Goal: Information Seeking & Learning: Learn about a topic

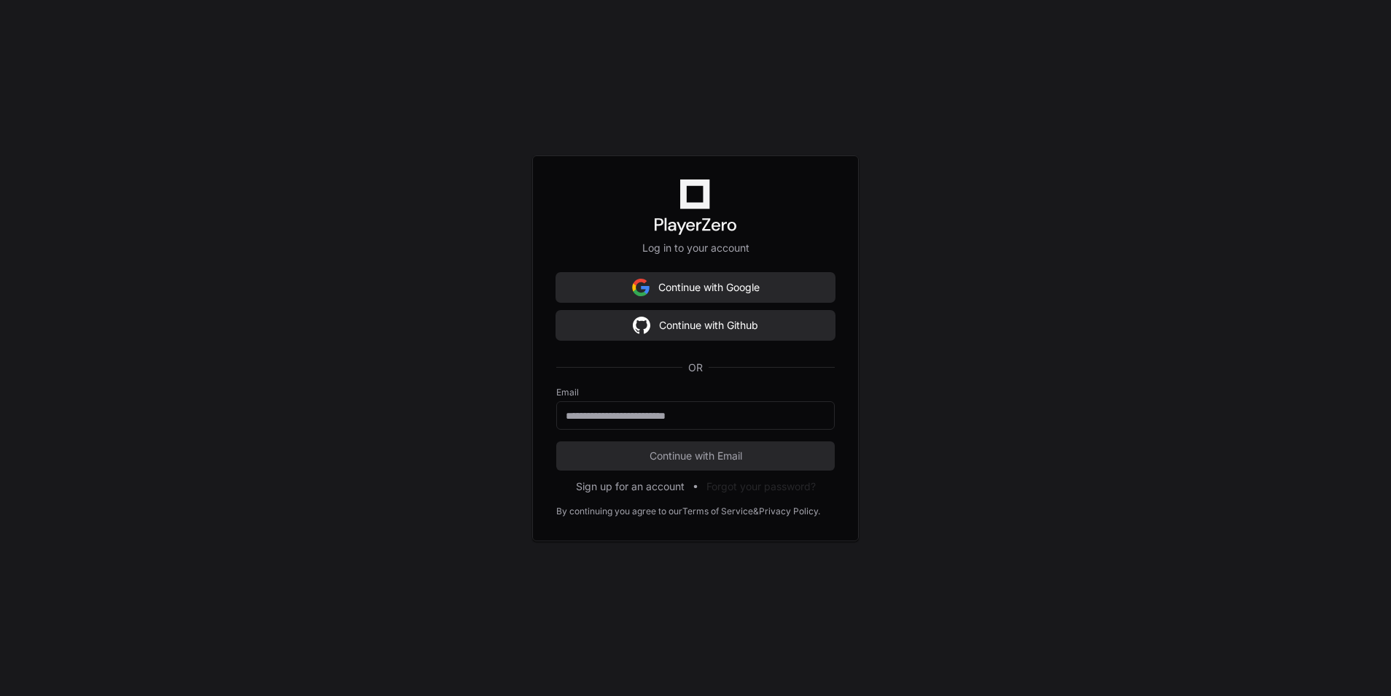
click at [939, 366] on div "Log in to your account Continue with Google Continue with Github OR Email Conti…" at bounding box center [695, 348] width 1391 height 696
click at [615, 405] on div at bounding box center [695, 415] width 279 height 28
click at [618, 412] on input "email" at bounding box center [696, 415] width 260 height 15
type input "**********"
click at [1004, 471] on div "**********" at bounding box center [695, 348] width 1391 height 696
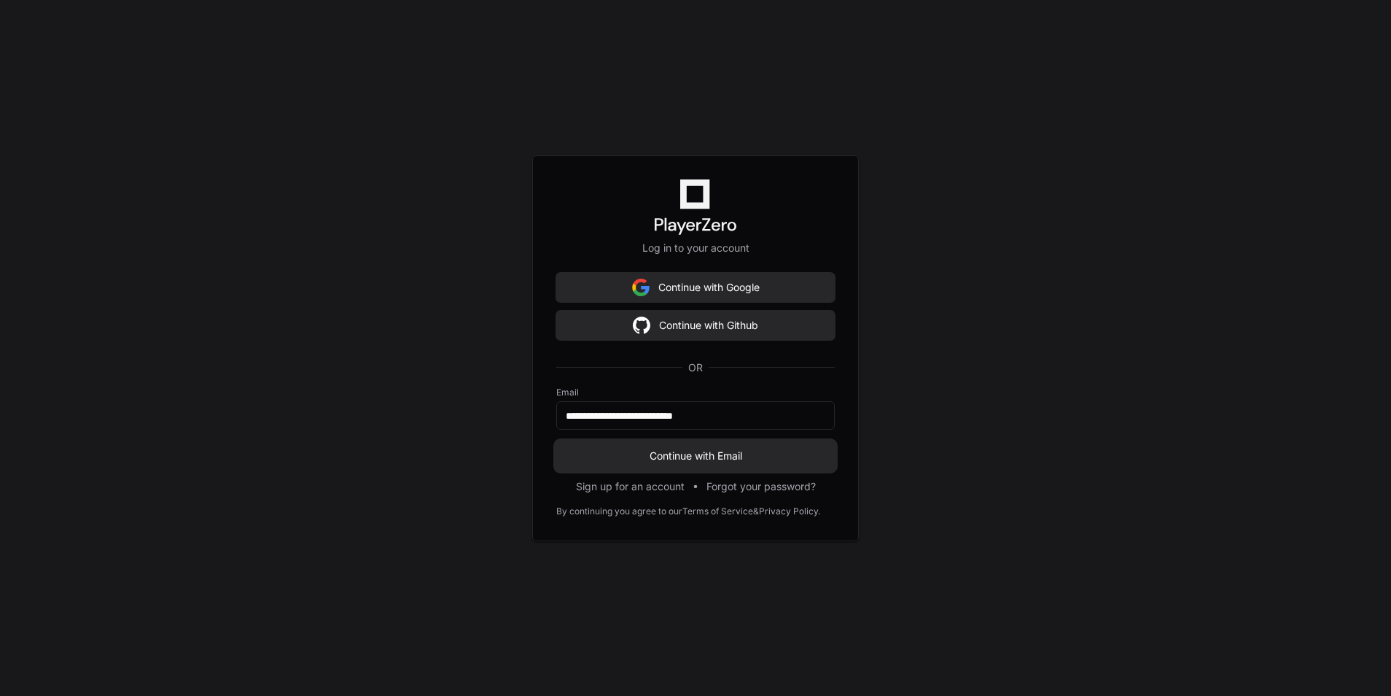
click at [680, 451] on span "Continue with Email" at bounding box center [695, 456] width 279 height 15
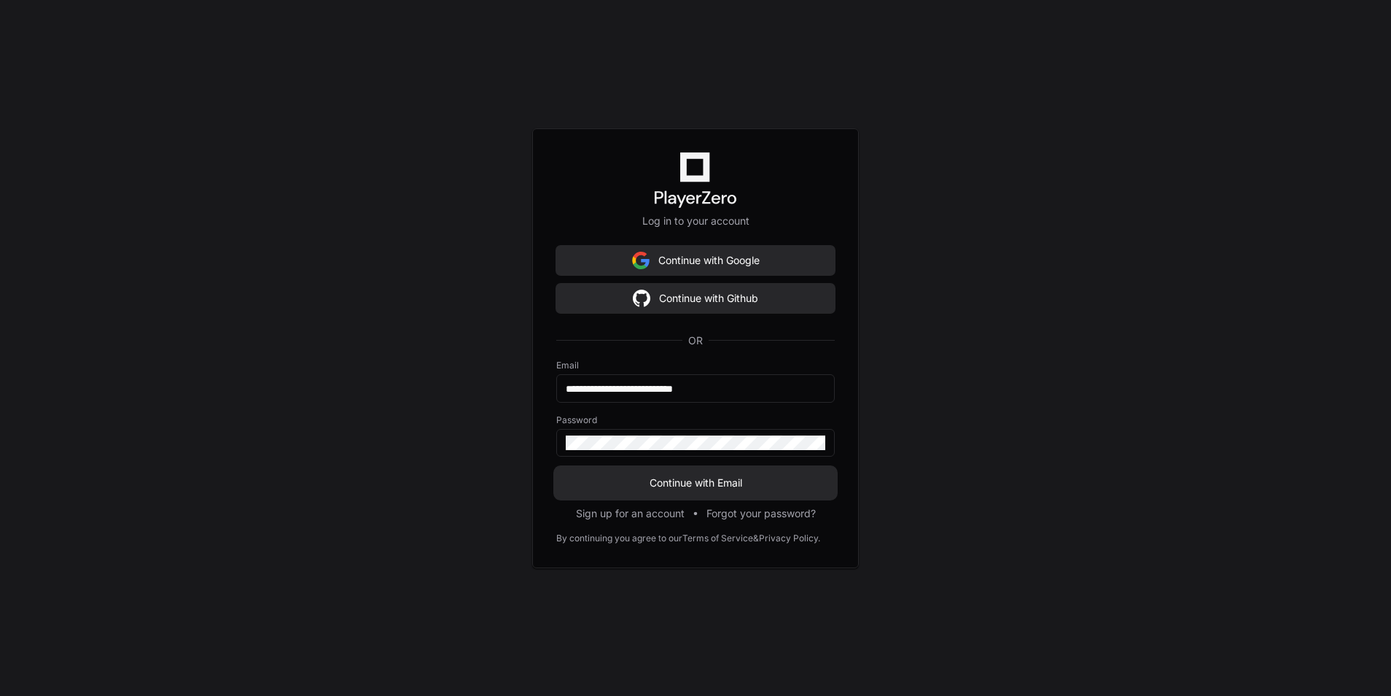
click at [695, 478] on span "Continue with Email" at bounding box center [695, 482] width 279 height 15
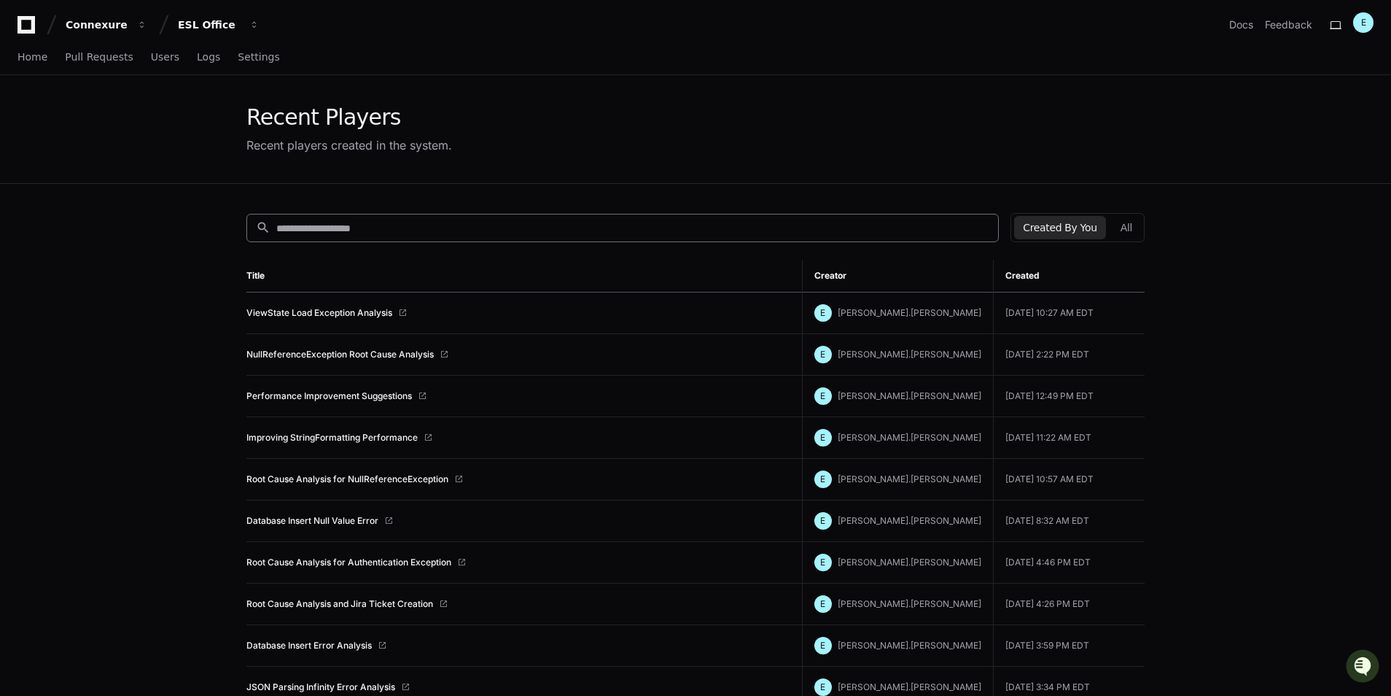
click at [328, 222] on input at bounding box center [632, 228] width 713 height 15
click at [197, 55] on span "Logs" at bounding box center [208, 57] width 23 height 9
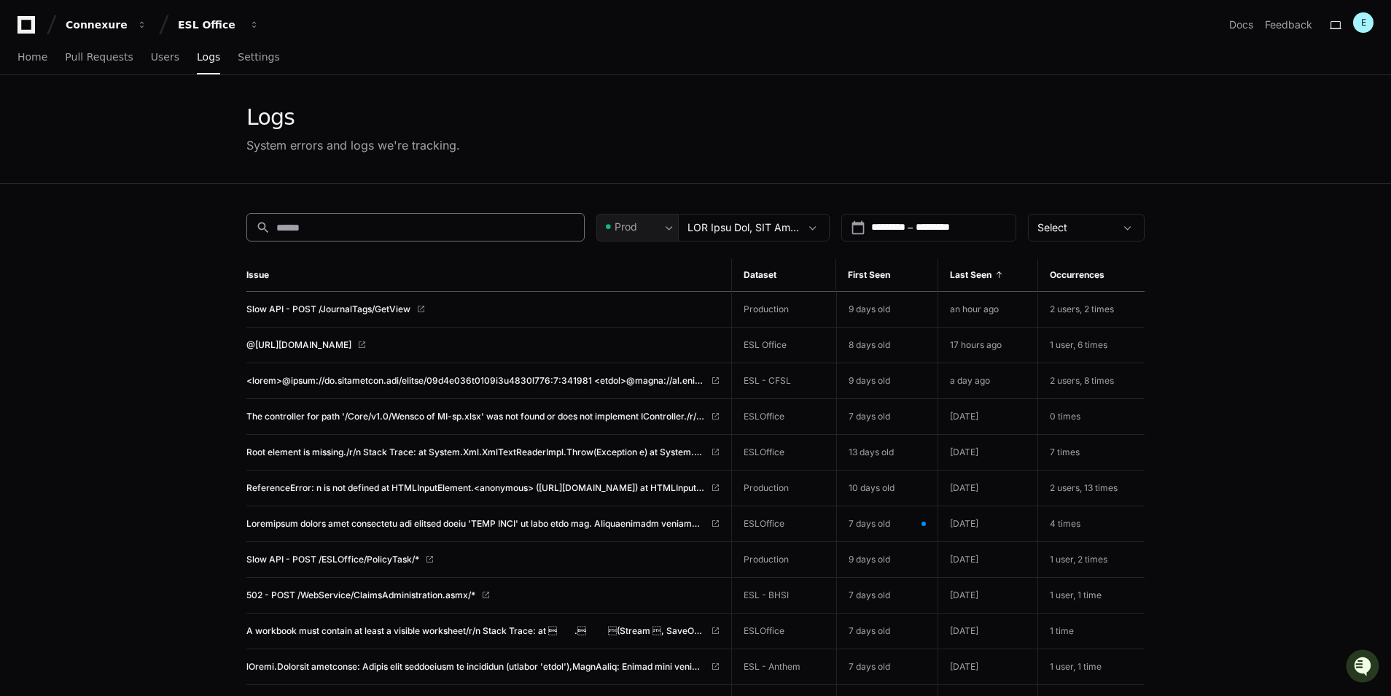
click at [333, 228] on input at bounding box center [425, 227] width 299 height 15
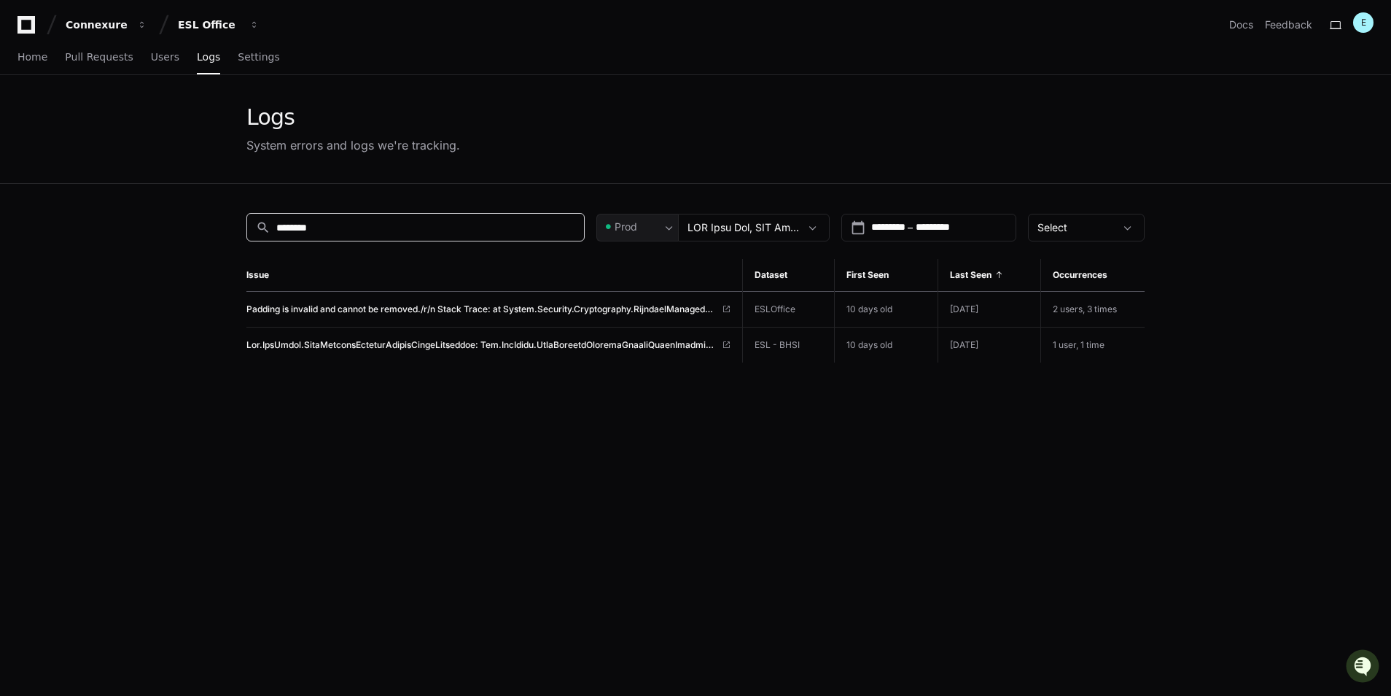
type input "********"
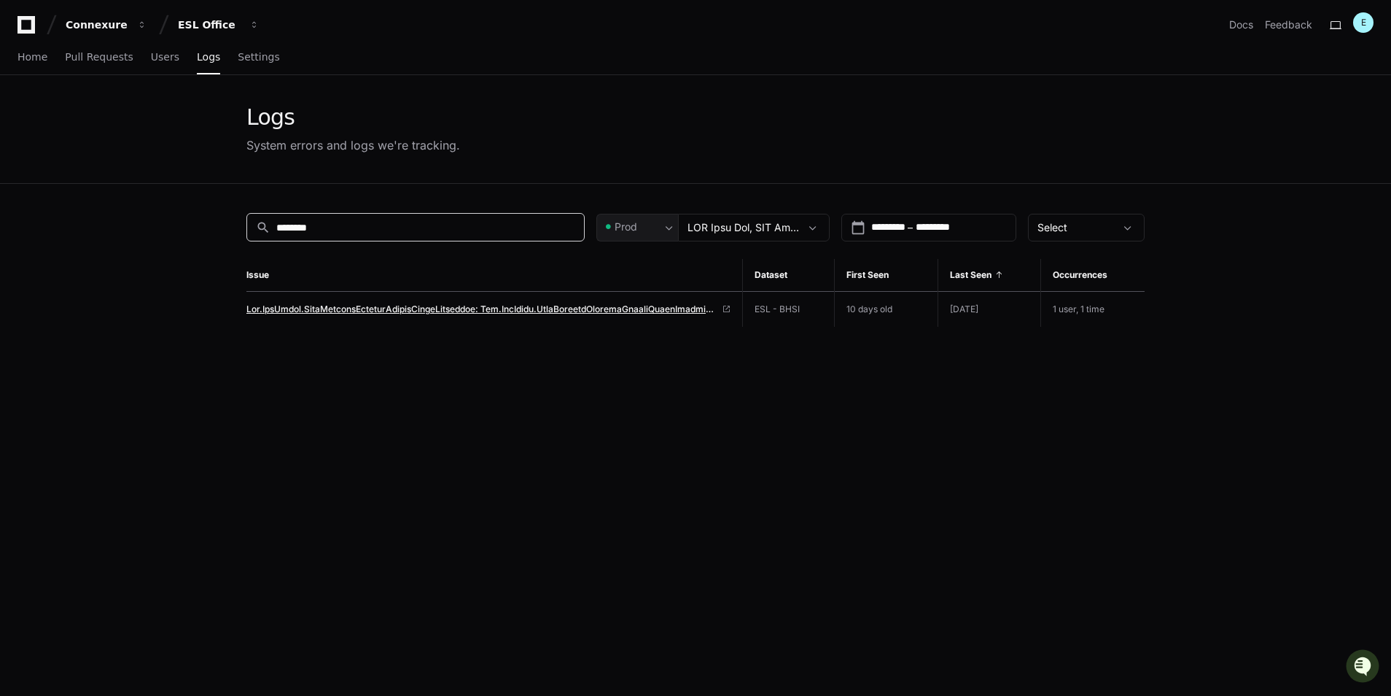
click at [631, 311] on span at bounding box center [481, 309] width 470 height 12
drag, startPoint x: 405, startPoint y: 226, endPoint x: 90, endPoint y: 211, distance: 316.1
click at [110, 213] on app-issue-list-page "Logs System errors and logs we're tracking. search ******** Prod calendar_today…" at bounding box center [695, 477] width 1391 height 804
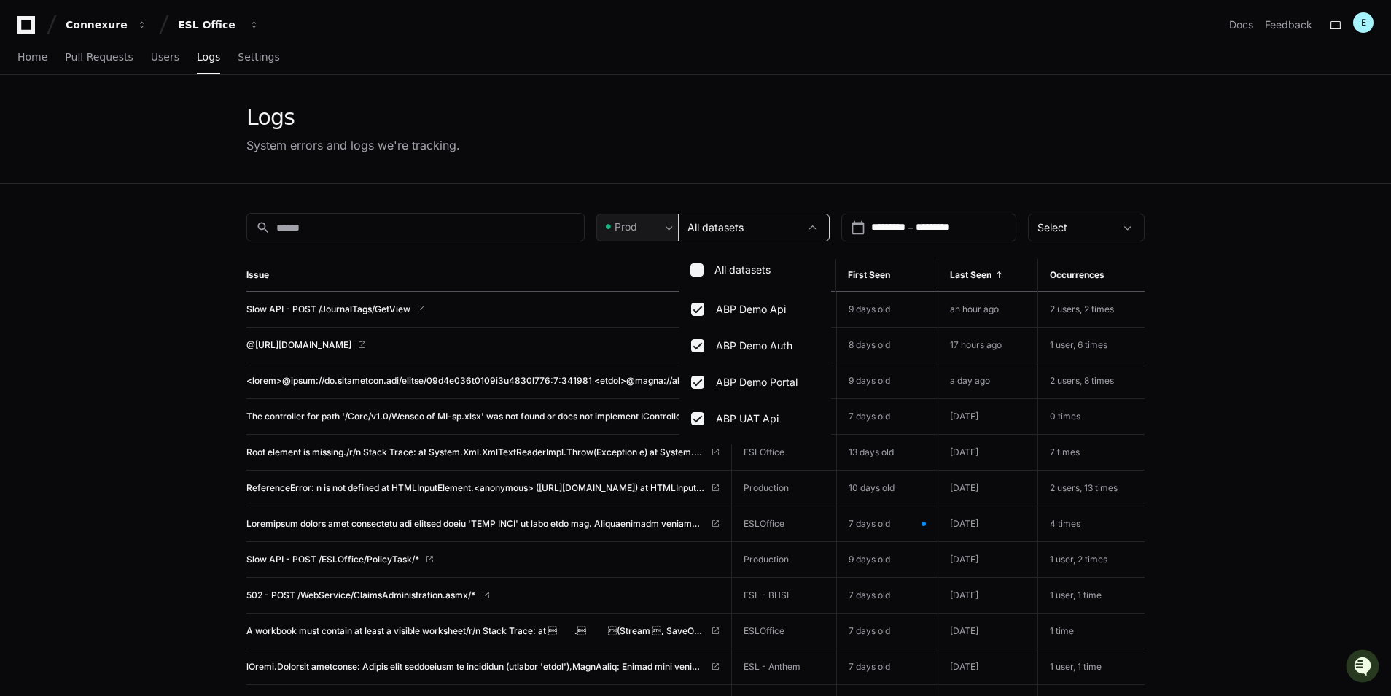
click at [1163, 279] on div at bounding box center [695, 348] width 1391 height 696
click at [961, 224] on input "*********" at bounding box center [948, 227] width 65 height 15
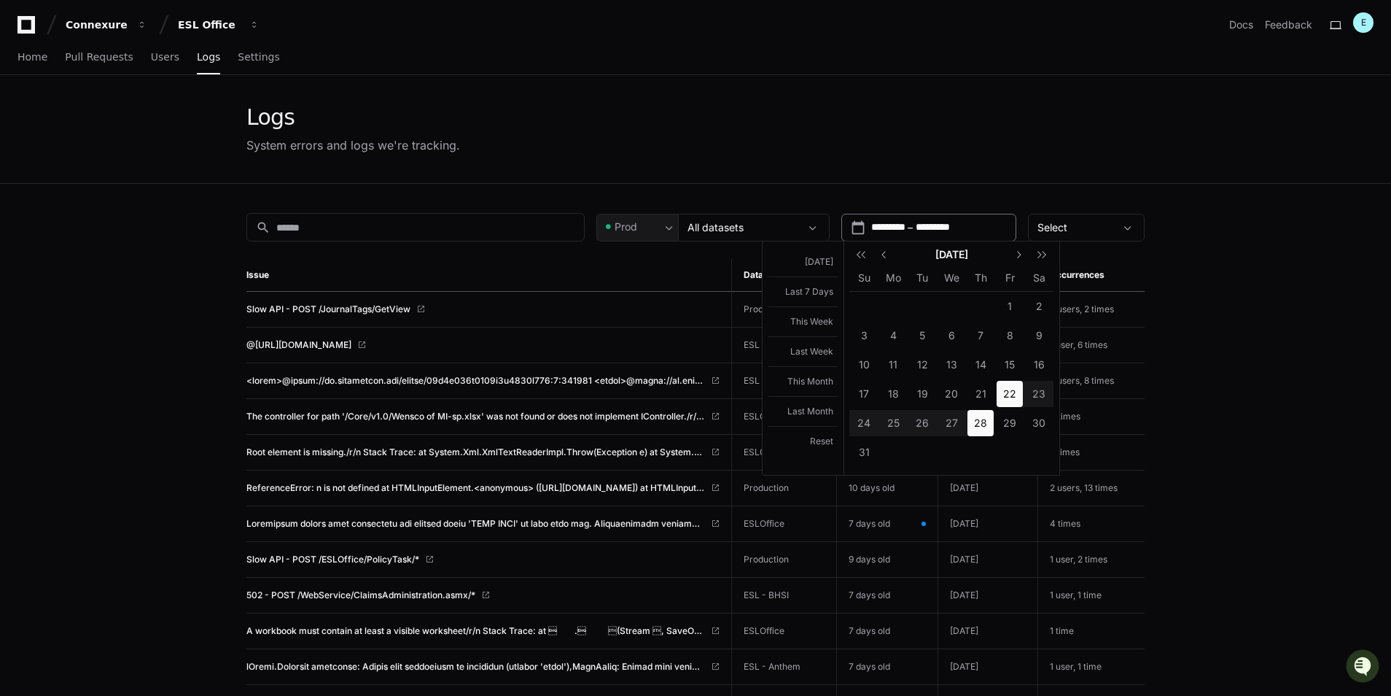
type input "**********"
click at [803, 290] on button "Last 7 Days" at bounding box center [803, 291] width 69 height 30
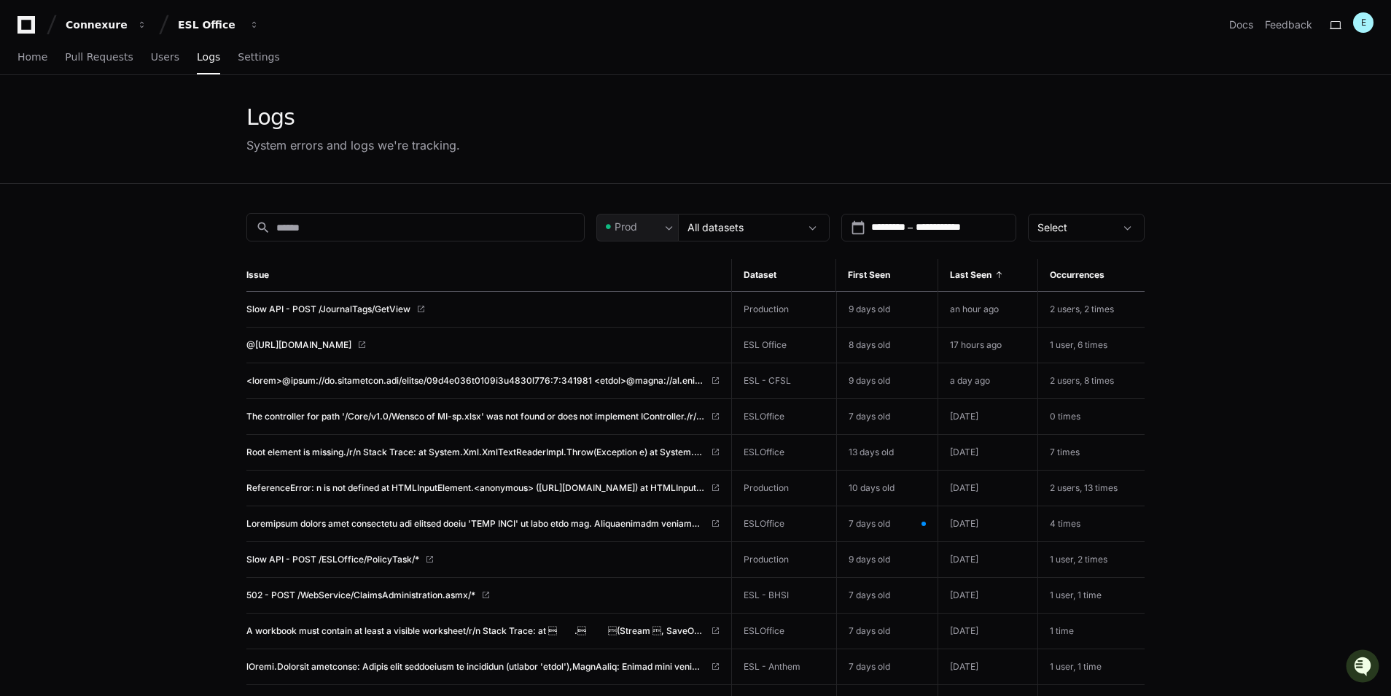
type input "**********"
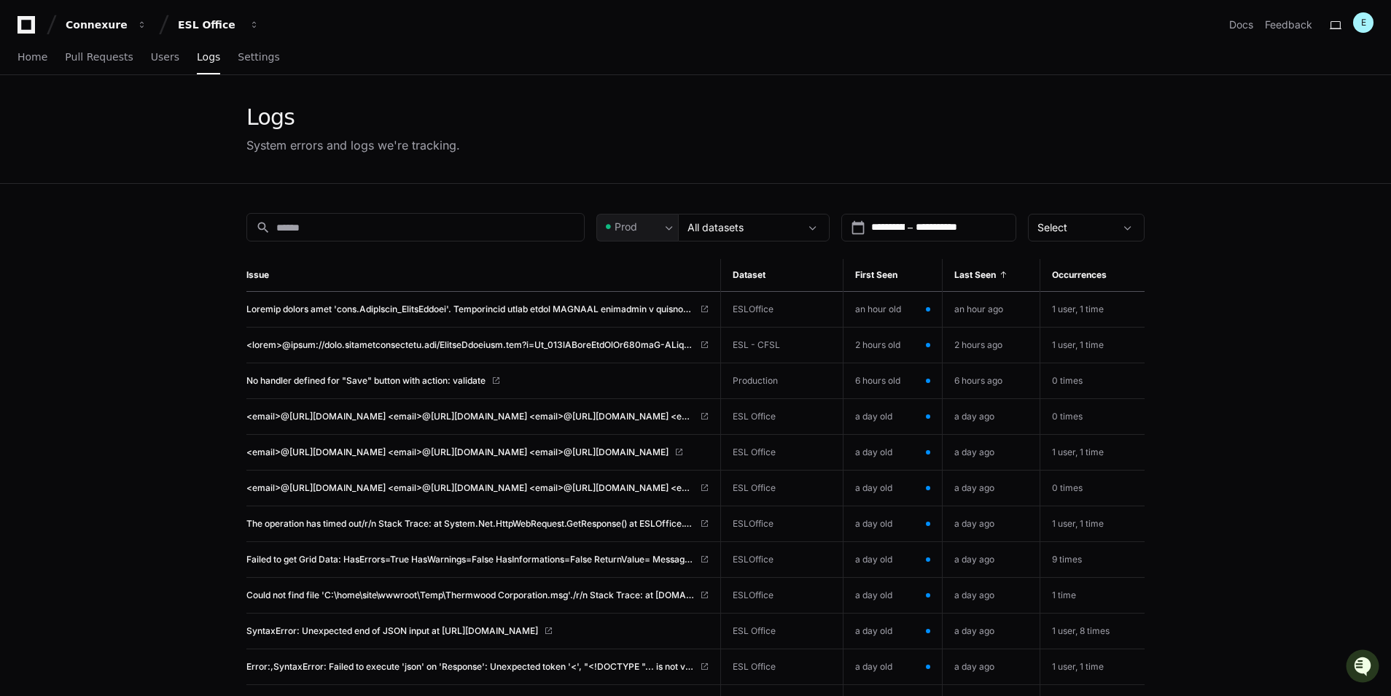
click at [397, 377] on span "No handler defined for "Save" button with action: validate" at bounding box center [365, 381] width 239 height 12
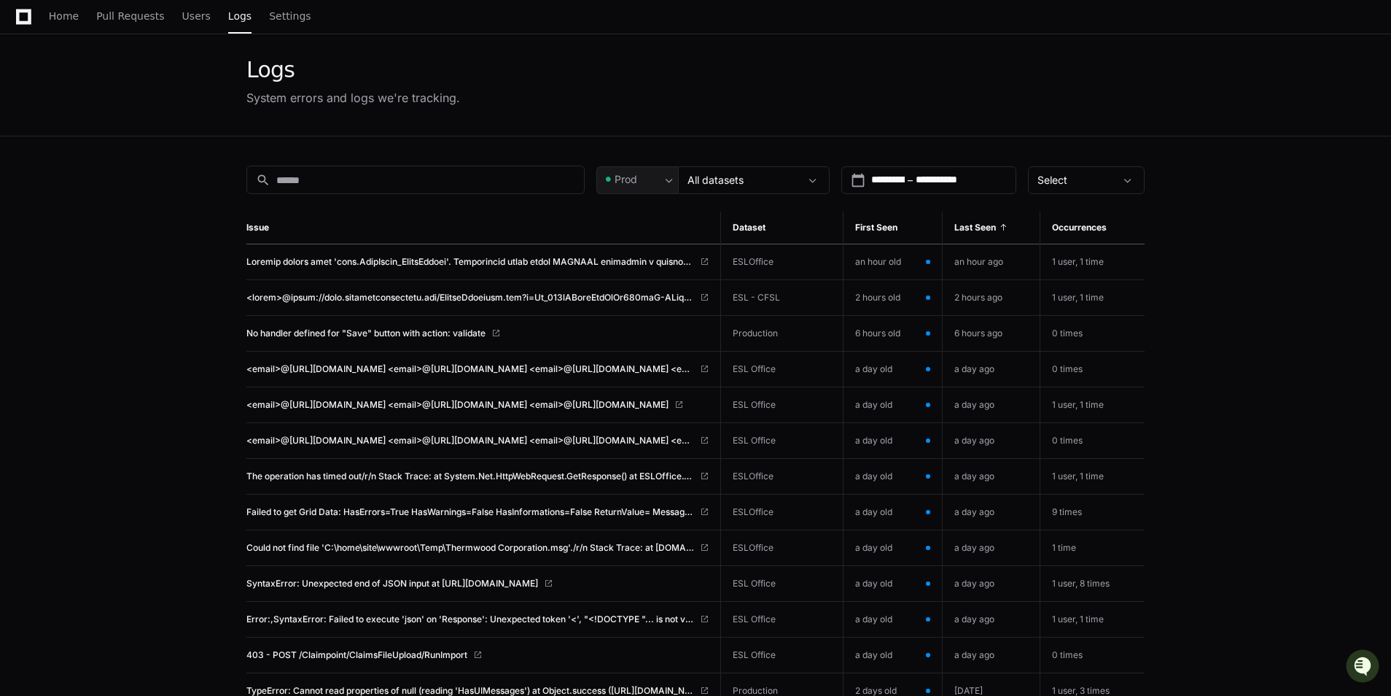
scroll to position [73, 0]
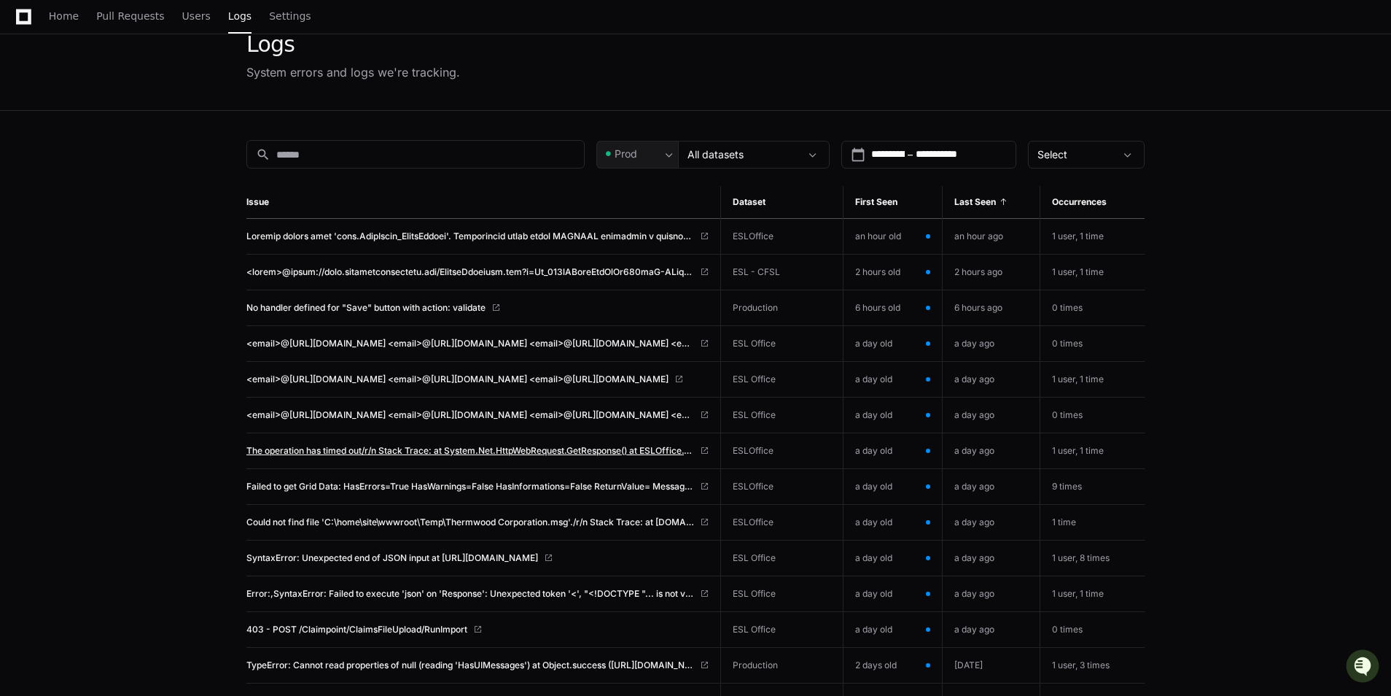
click at [470, 449] on span "The operation has timed out/r/n Stack Trace: at System.Net.HttpWebRequest.GetRe…" at bounding box center [470, 451] width 448 height 12
click at [334, 484] on span "Failed to get Grid Data: HasErrors=True HasWarnings=False HasInformations=False…" at bounding box center [470, 487] width 448 height 12
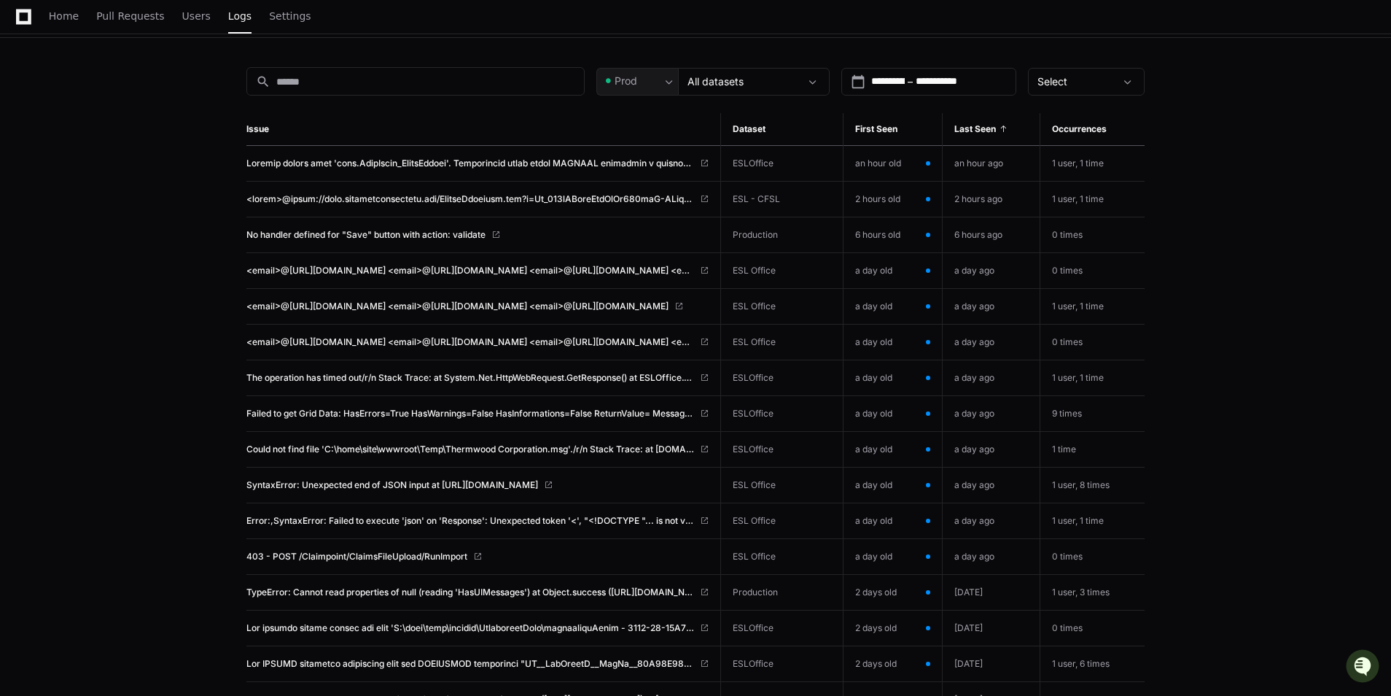
scroll to position [219, 0]
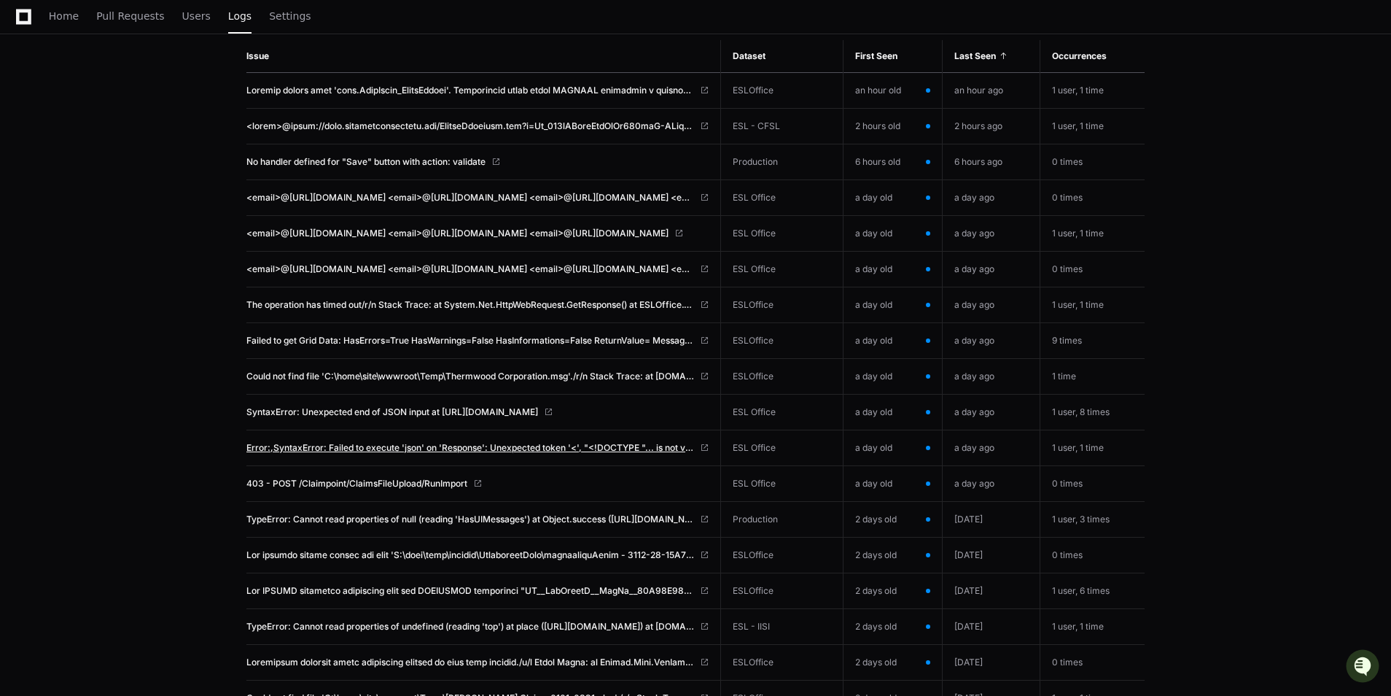
click at [468, 445] on span "Error:,SyntaxError: Failed to execute 'json' on 'Response': Unexpected token '<…" at bounding box center [470, 448] width 448 height 12
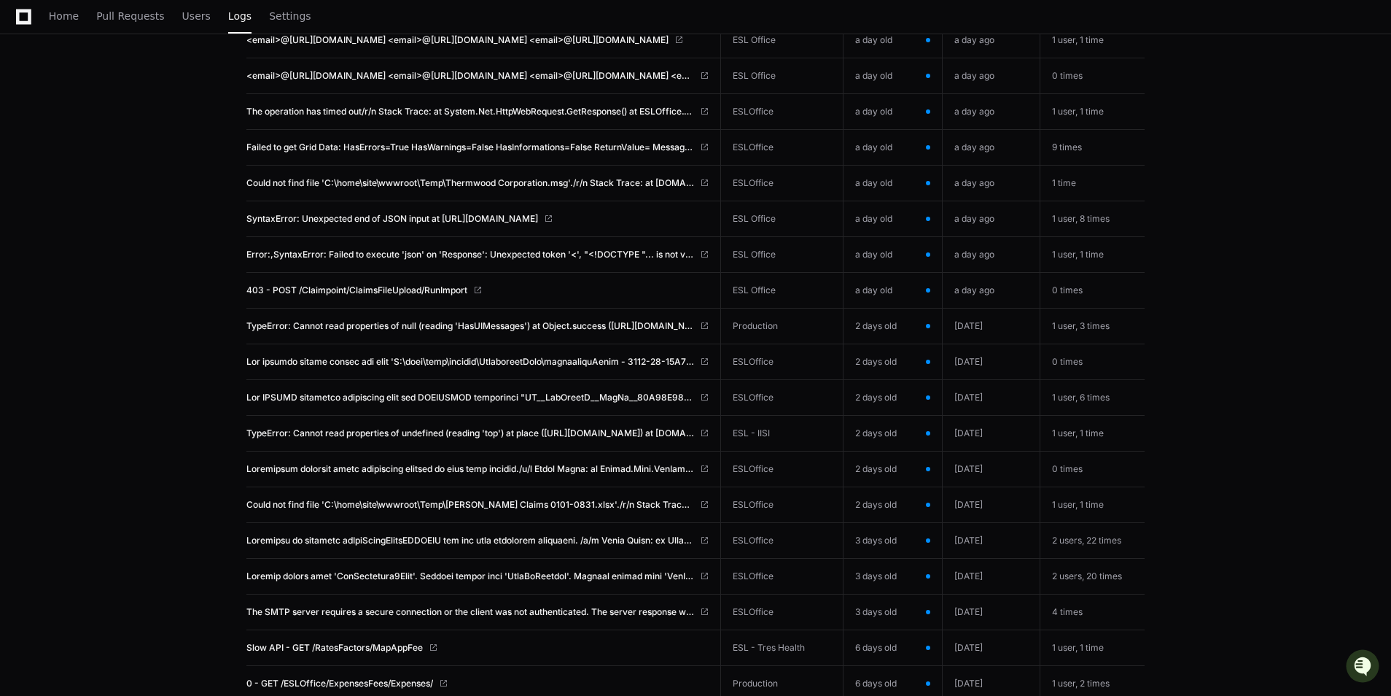
scroll to position [438, 0]
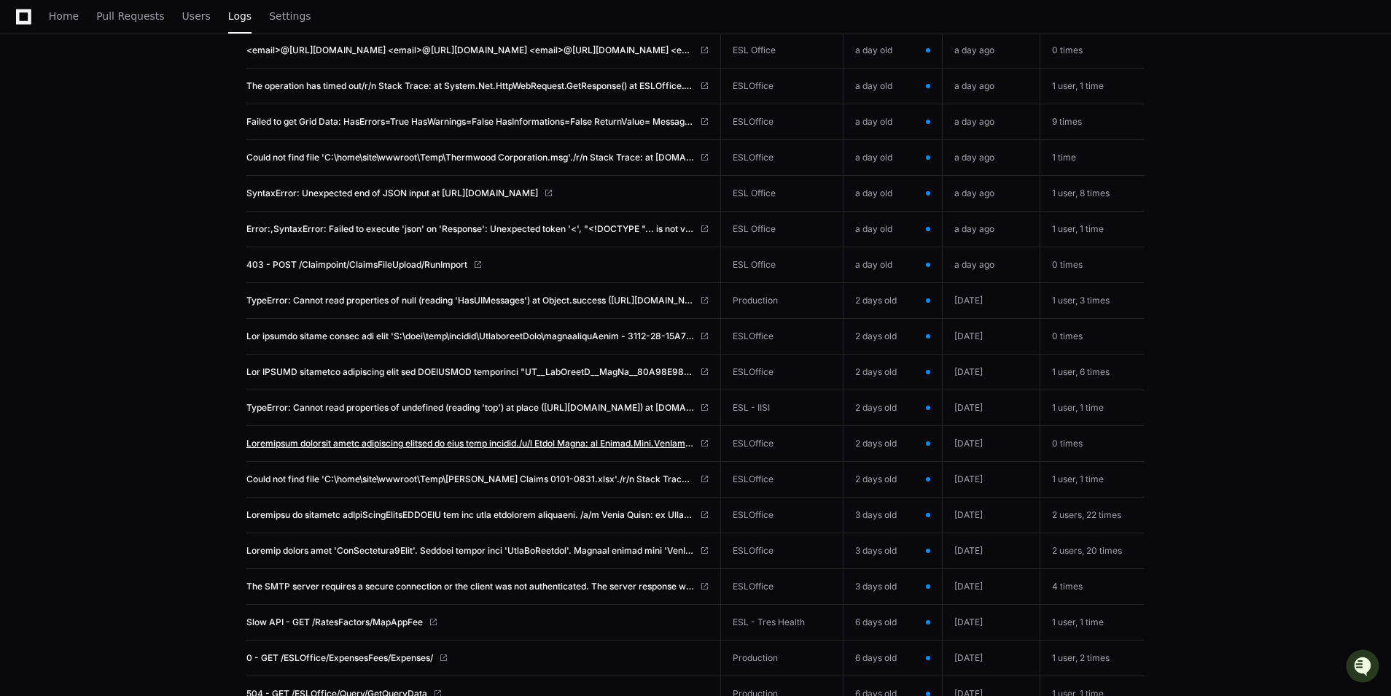
click at [363, 443] on span at bounding box center [470, 444] width 448 height 12
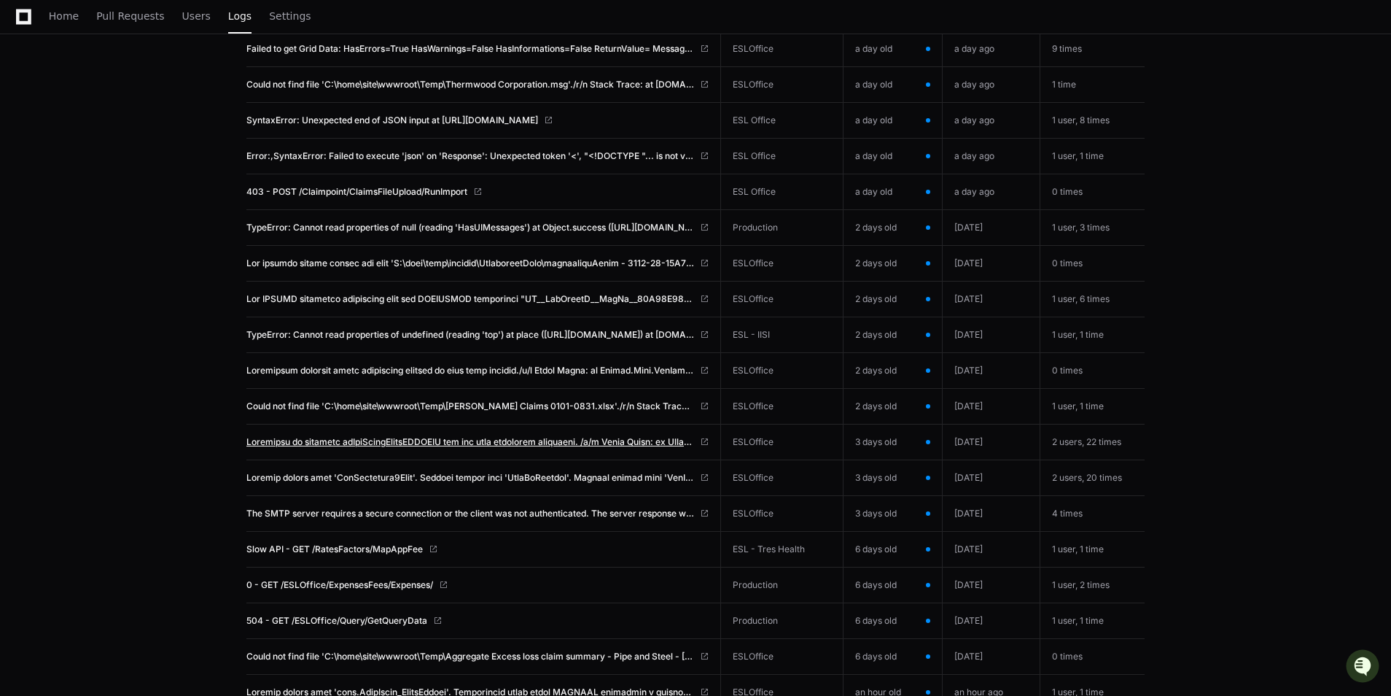
click at [411, 438] on span at bounding box center [470, 442] width 448 height 12
click at [166, 492] on app-issue-list-page "**********" at bounding box center [695, 594] width 1391 height 2059
click at [395, 478] on span at bounding box center [470, 478] width 448 height 12
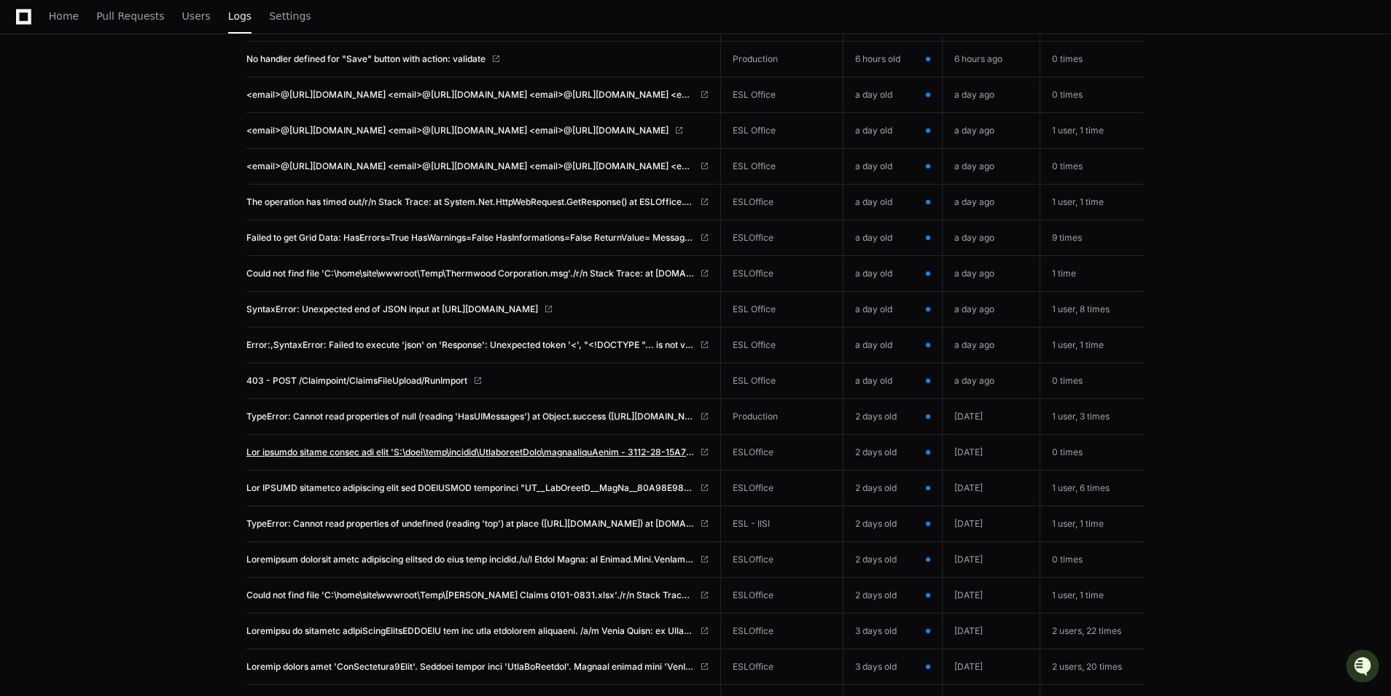
scroll to position [1240, 0]
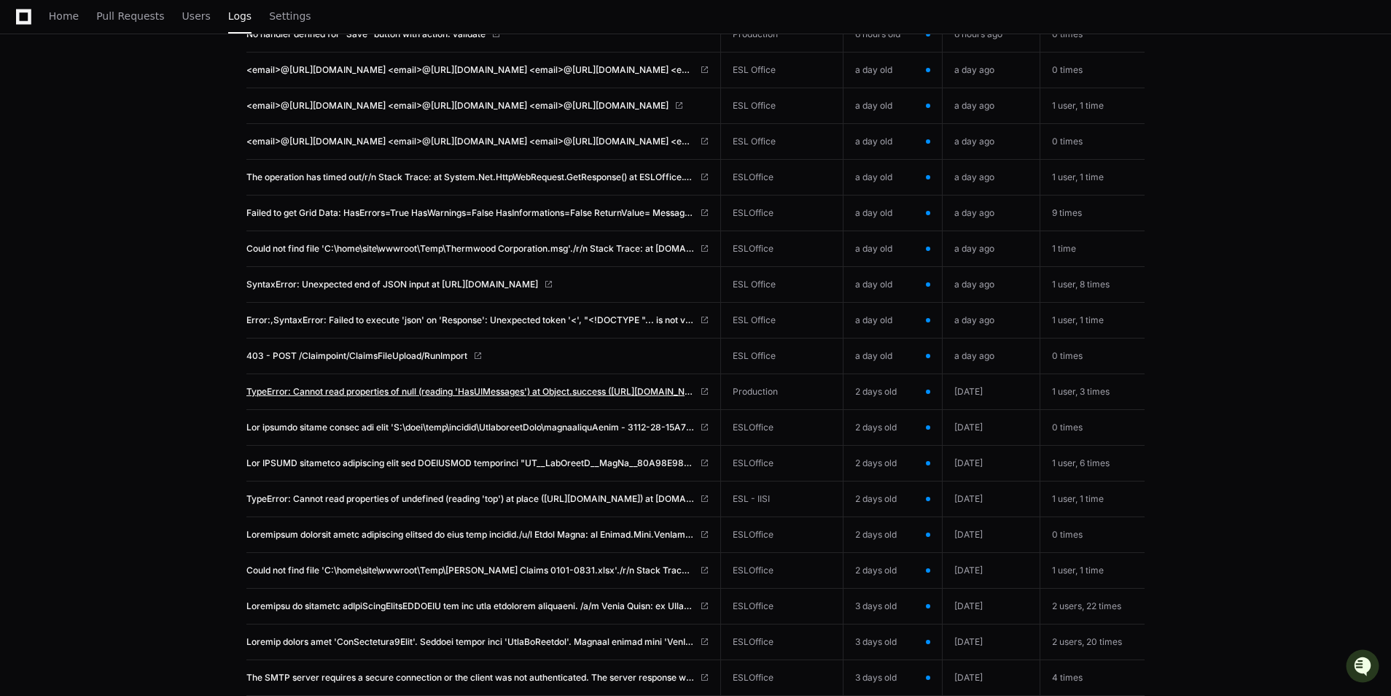
click at [385, 386] on span "TypeError: Cannot read properties of null (reading 'HasUIMessages') at Object.s…" at bounding box center [470, 392] width 448 height 12
click at [338, 458] on span at bounding box center [470, 463] width 448 height 12
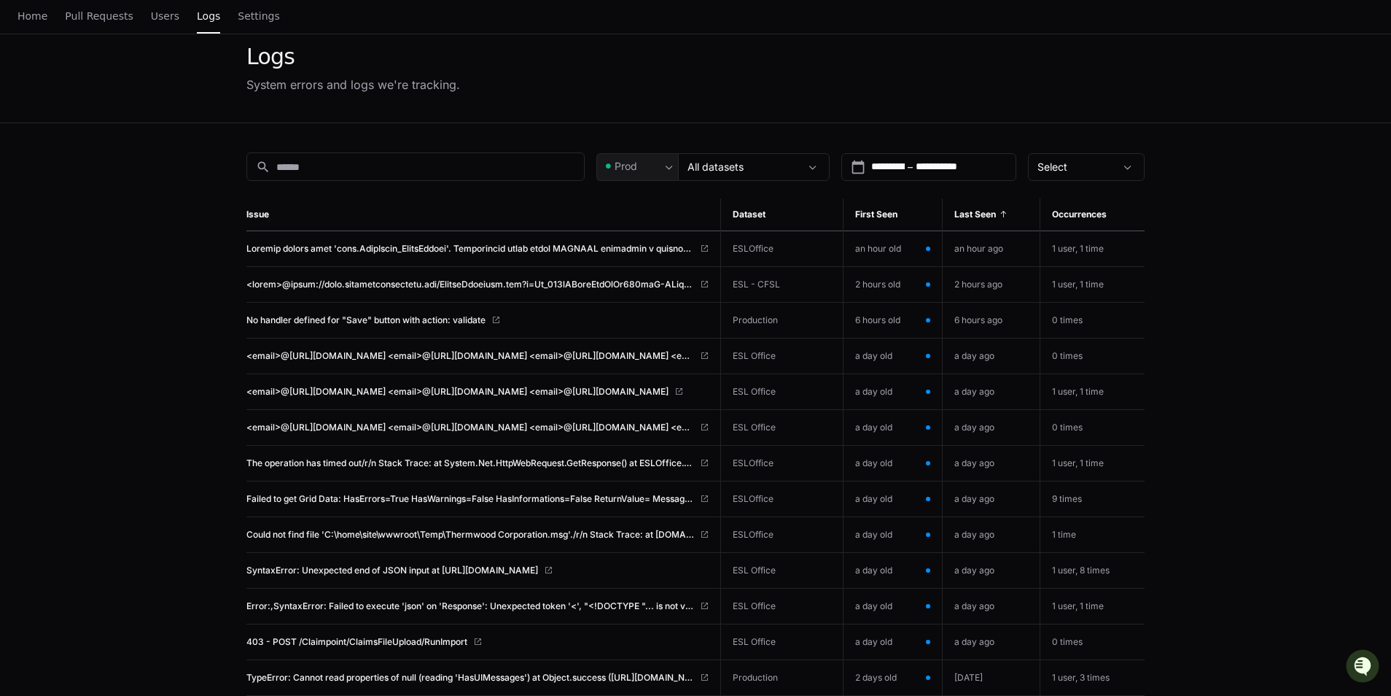
scroll to position [0, 0]
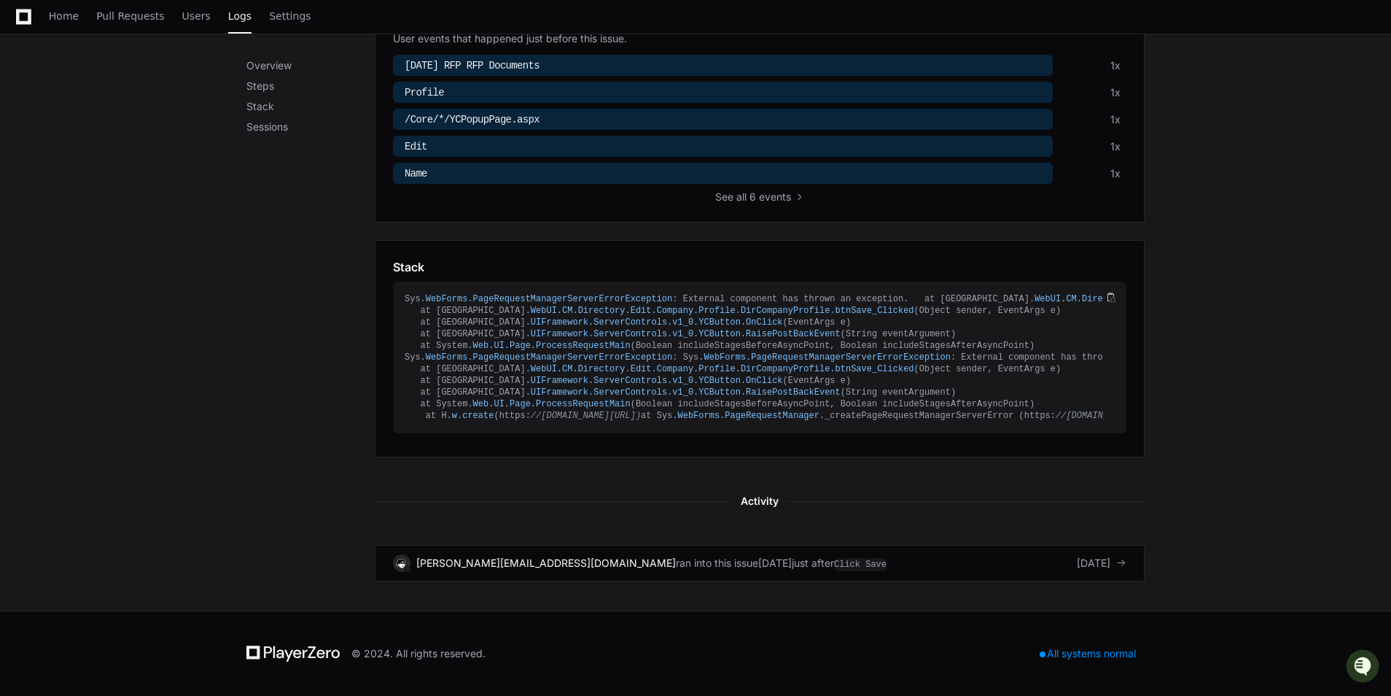
scroll to position [655, 0]
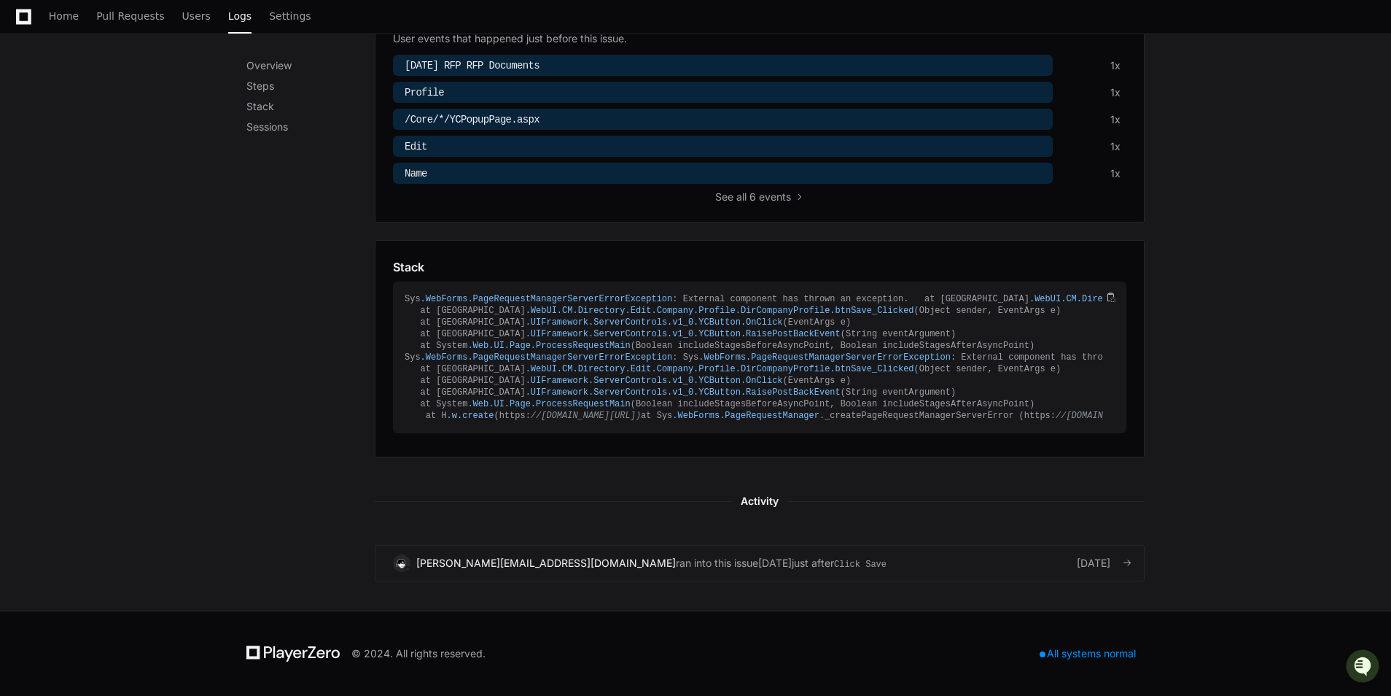
click at [834, 563] on span "Click Save" at bounding box center [860, 564] width 53 height 13
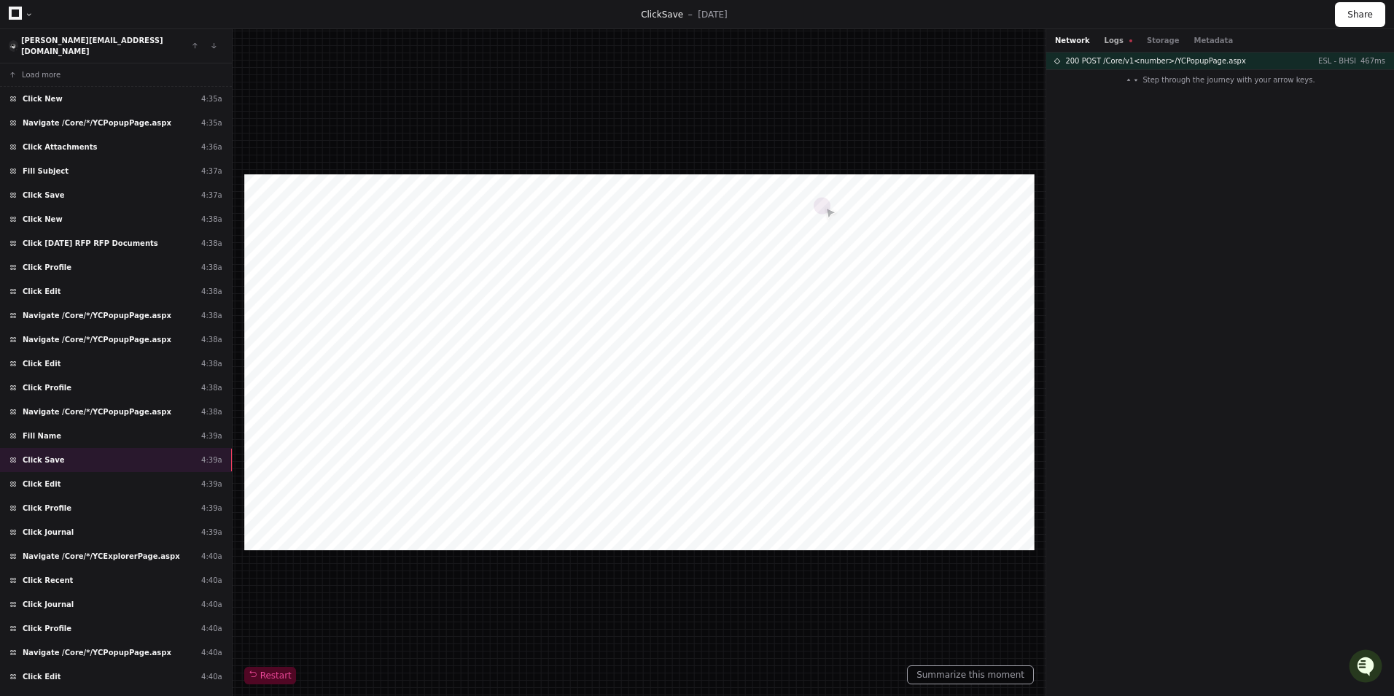
click at [1109, 40] on button "Logs" at bounding box center [1119, 40] width 28 height 11
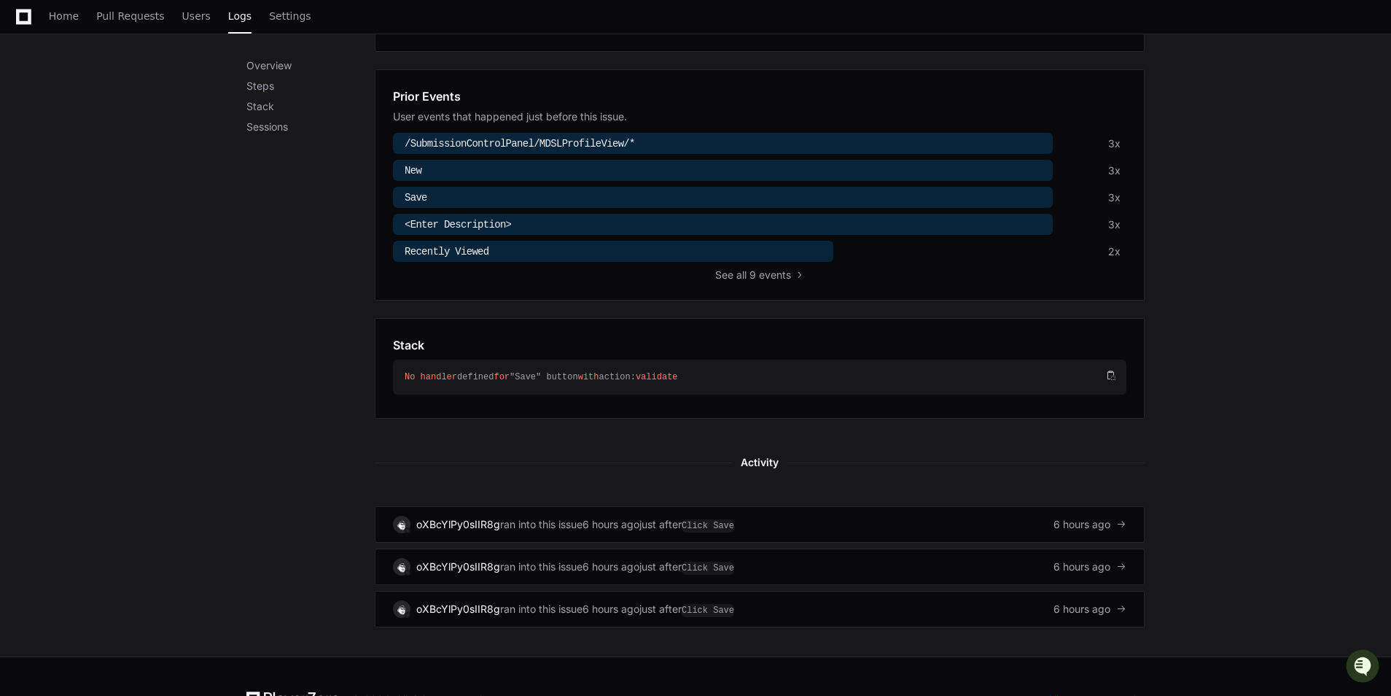
scroll to position [510, 0]
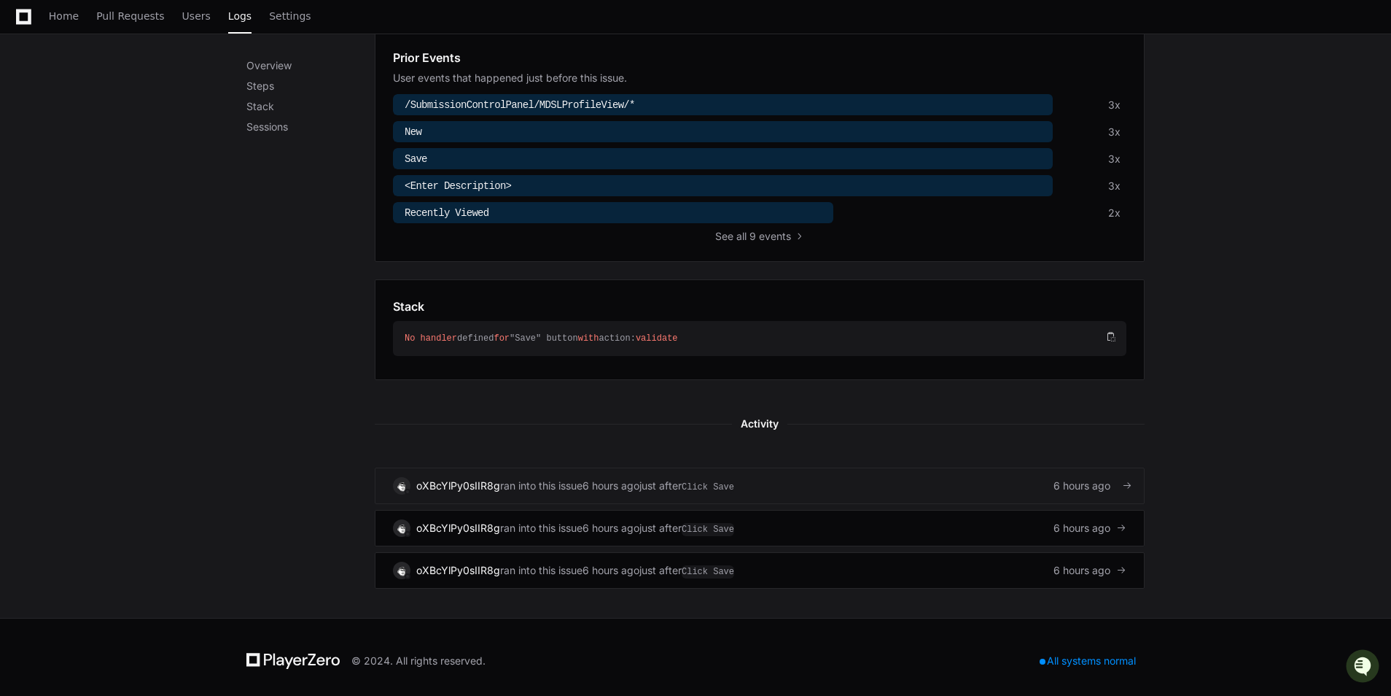
click at [597, 485] on div "6 hours ago" at bounding box center [611, 485] width 57 height 15
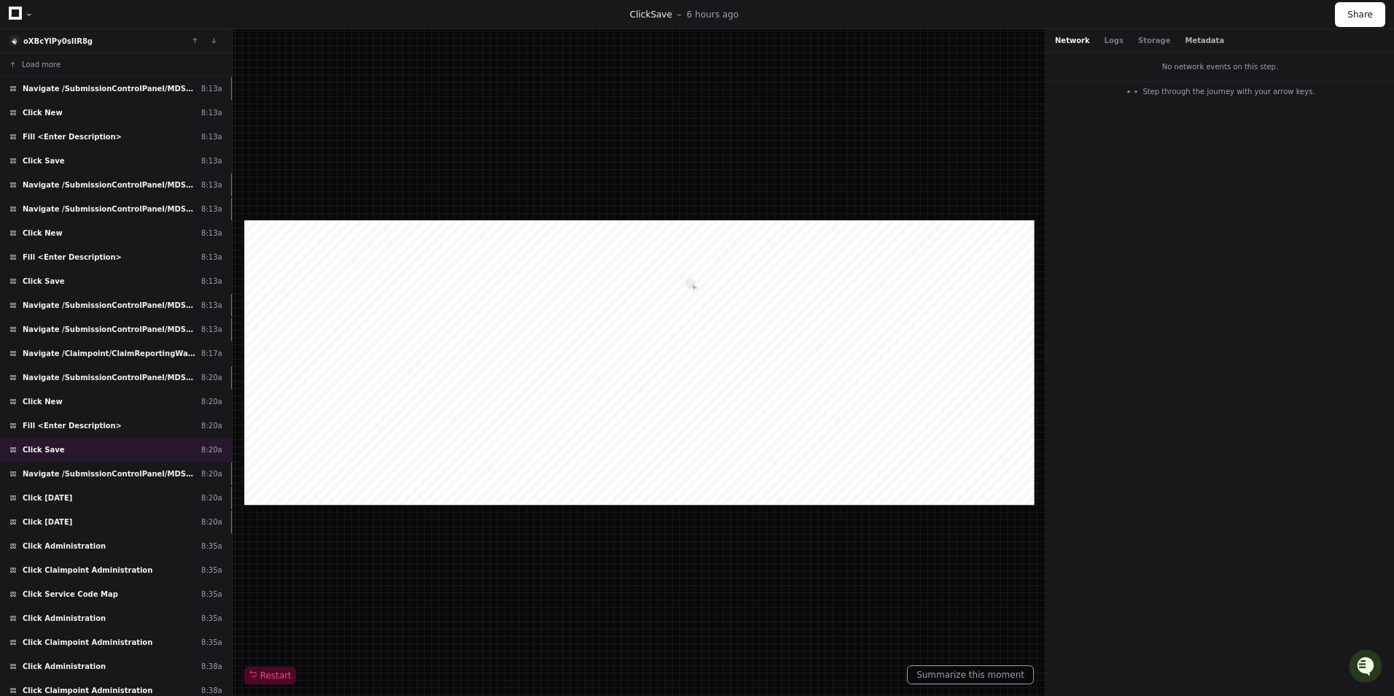
click at [1187, 35] on button "Metadata" at bounding box center [1204, 40] width 39 height 11
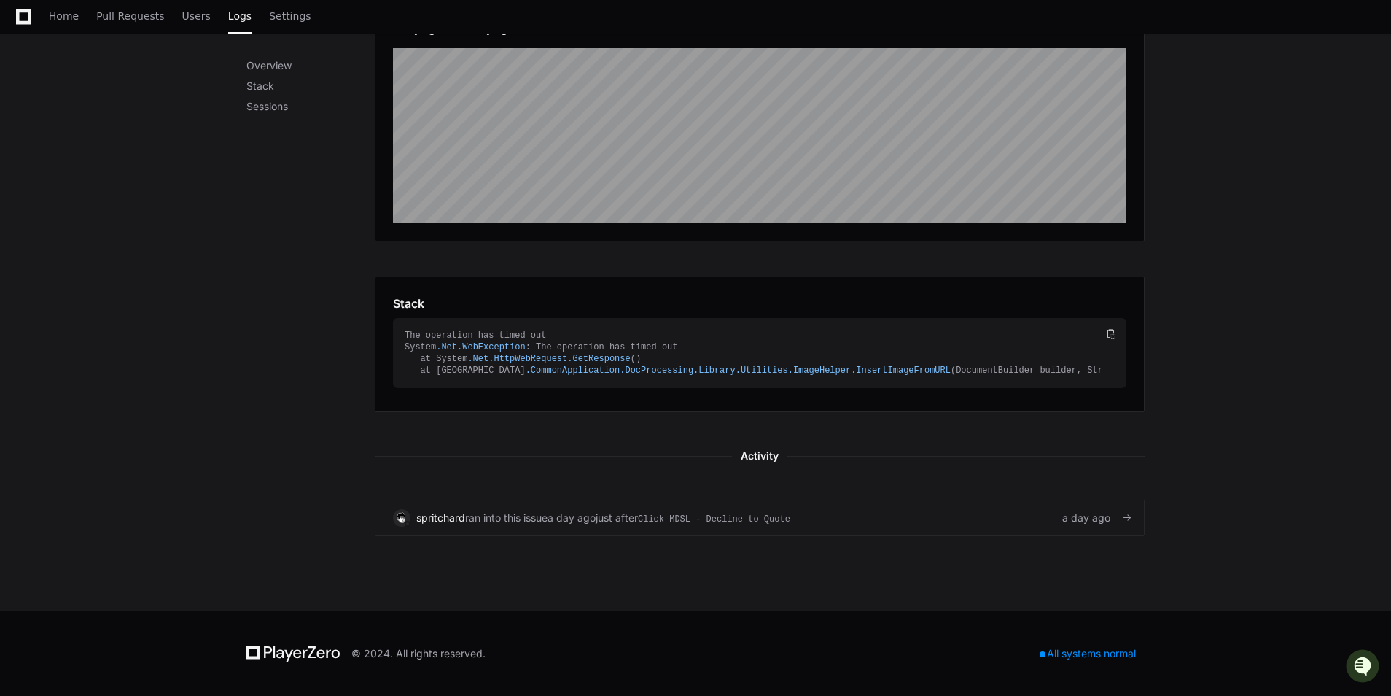
click at [881, 521] on div "spritchard ran into this issue a day ago just after Click MDSL - Decline to Quo…" at bounding box center [760, 518] width 734 height 18
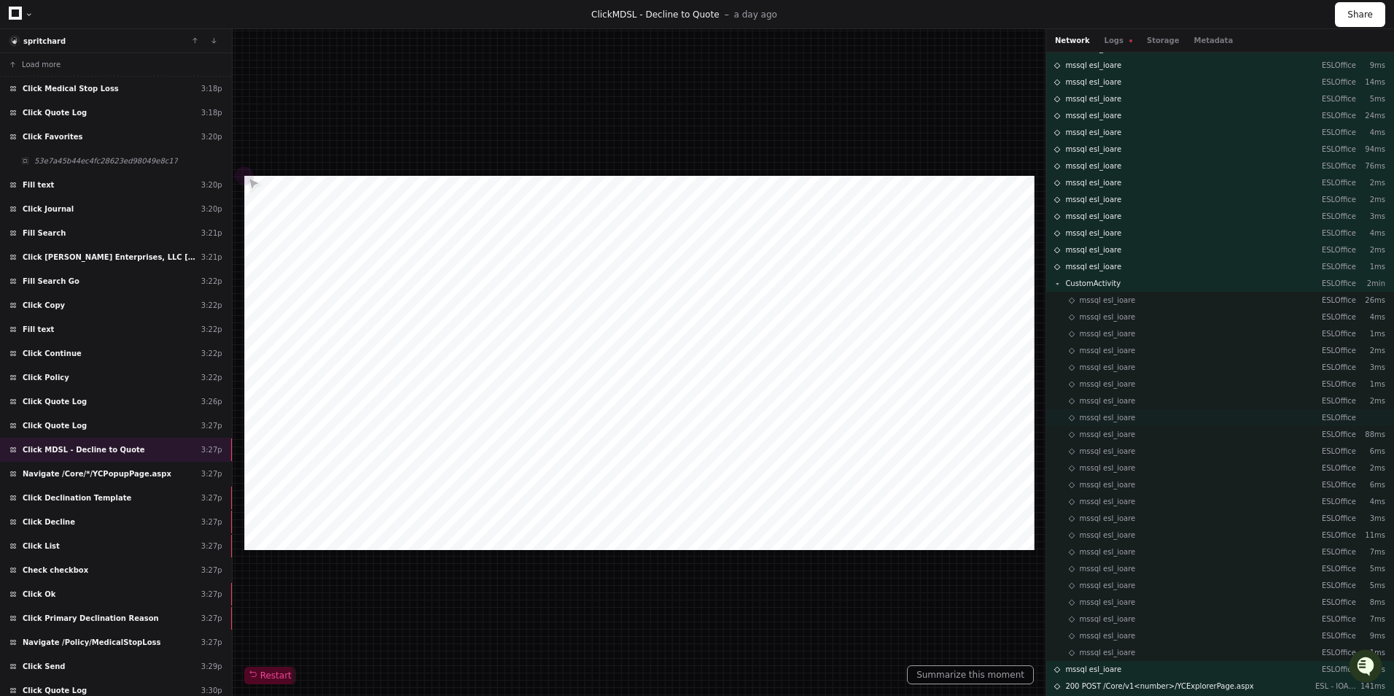
scroll to position [381, 0]
click at [177, 421] on div "Click Quote Log 3:27p" at bounding box center [116, 425] width 232 height 24
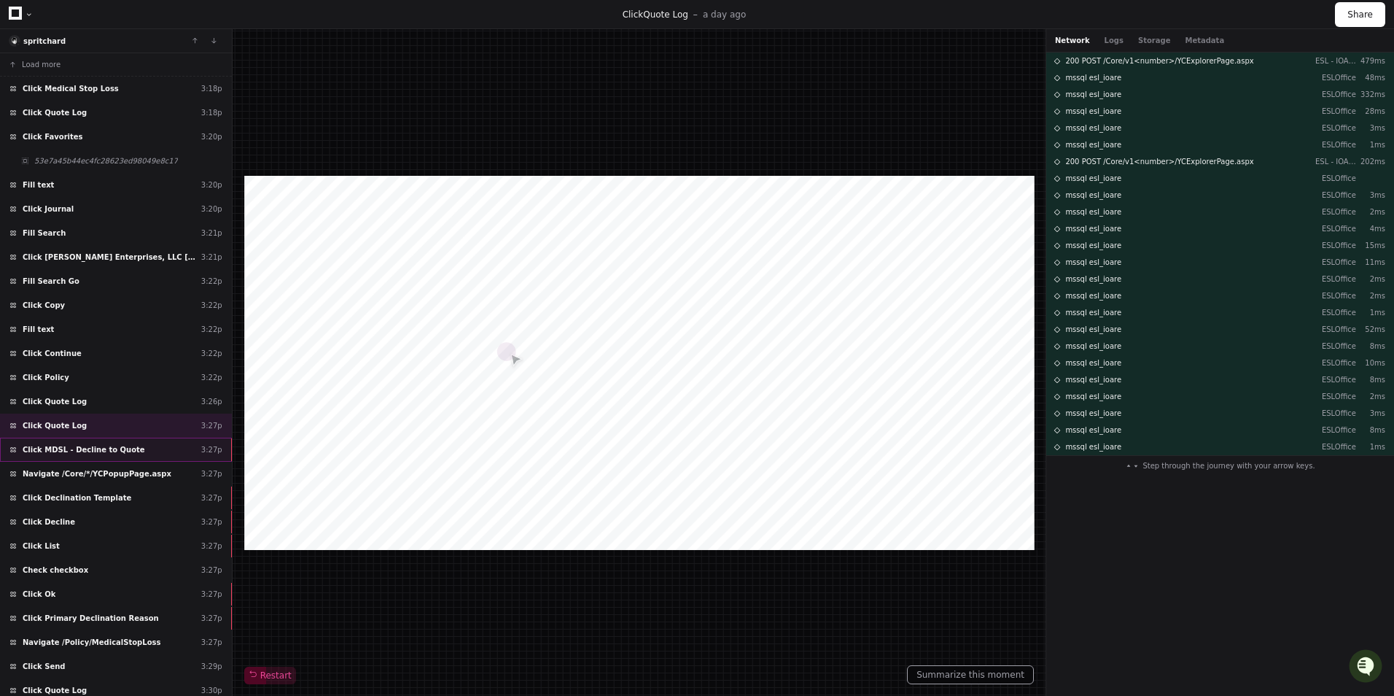
click at [161, 447] on div "Click MDSL - Decline to Quote 3:27p" at bounding box center [116, 450] width 232 height 24
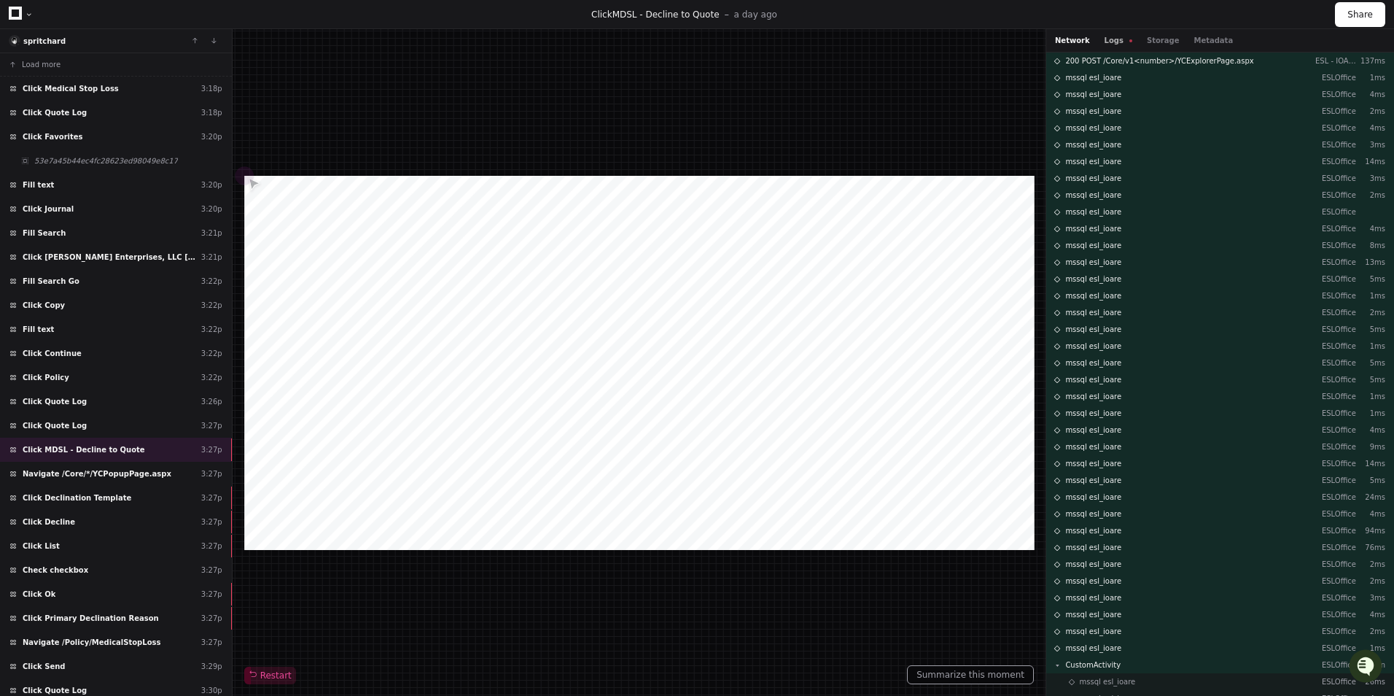
click at [1106, 42] on button "Logs" at bounding box center [1119, 40] width 28 height 11
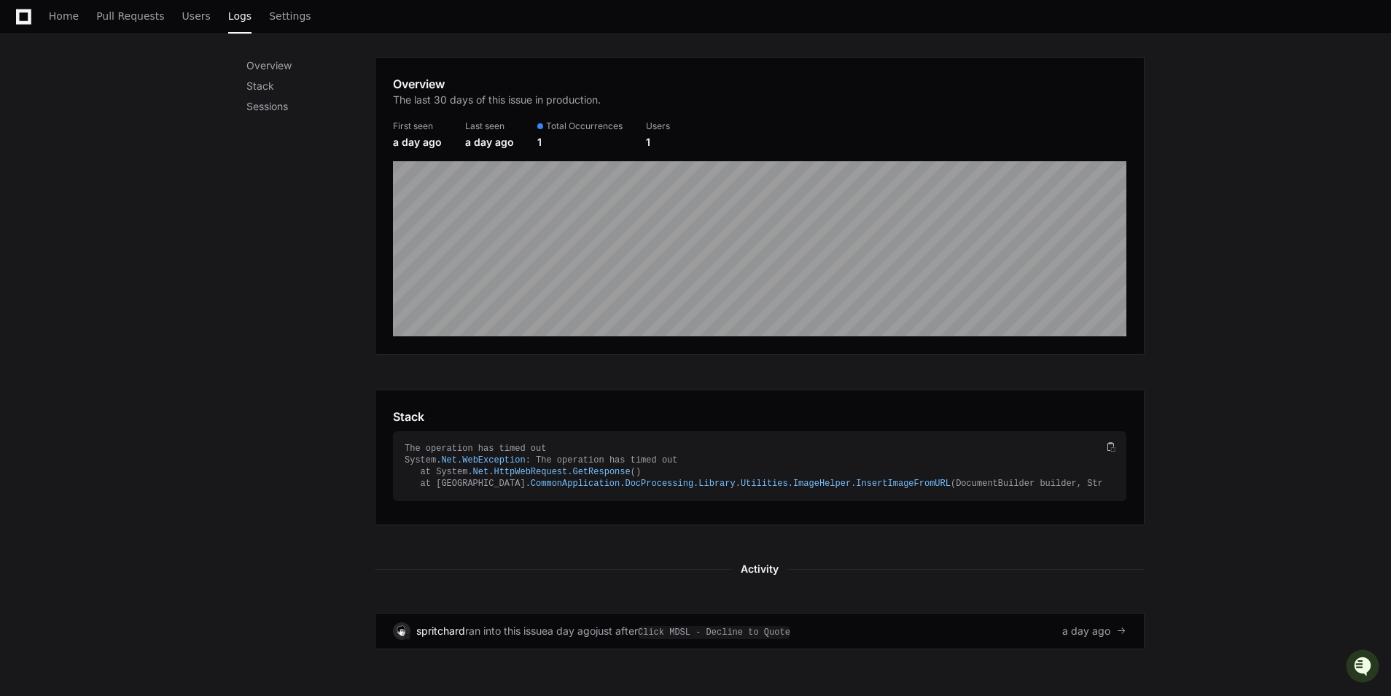
scroll to position [146, 0]
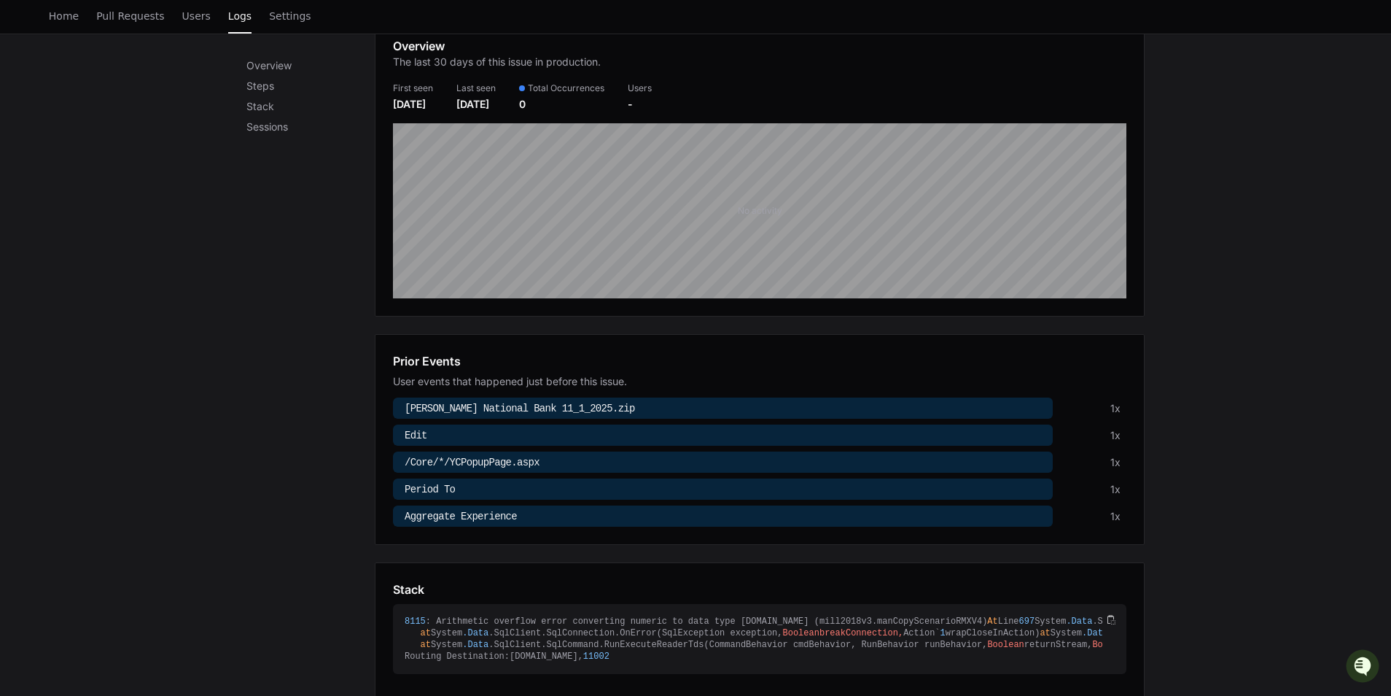
scroll to position [73, 0]
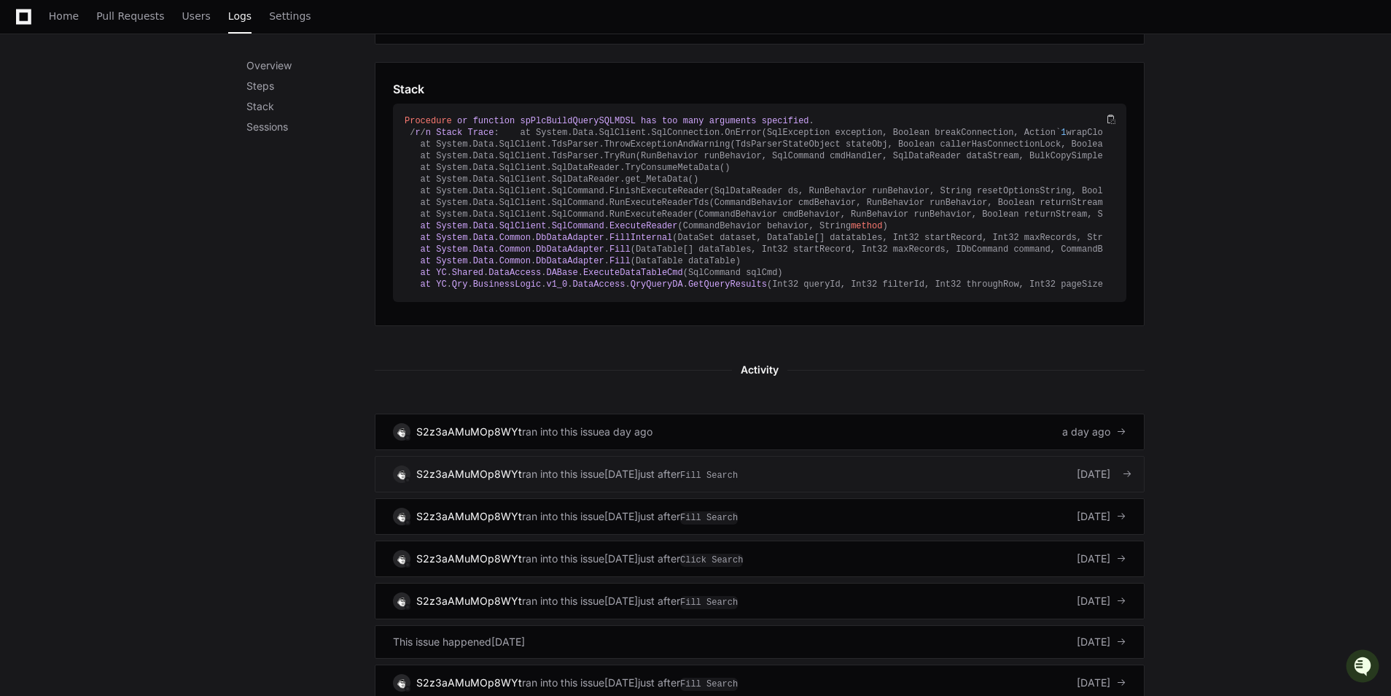
scroll to position [729, 0]
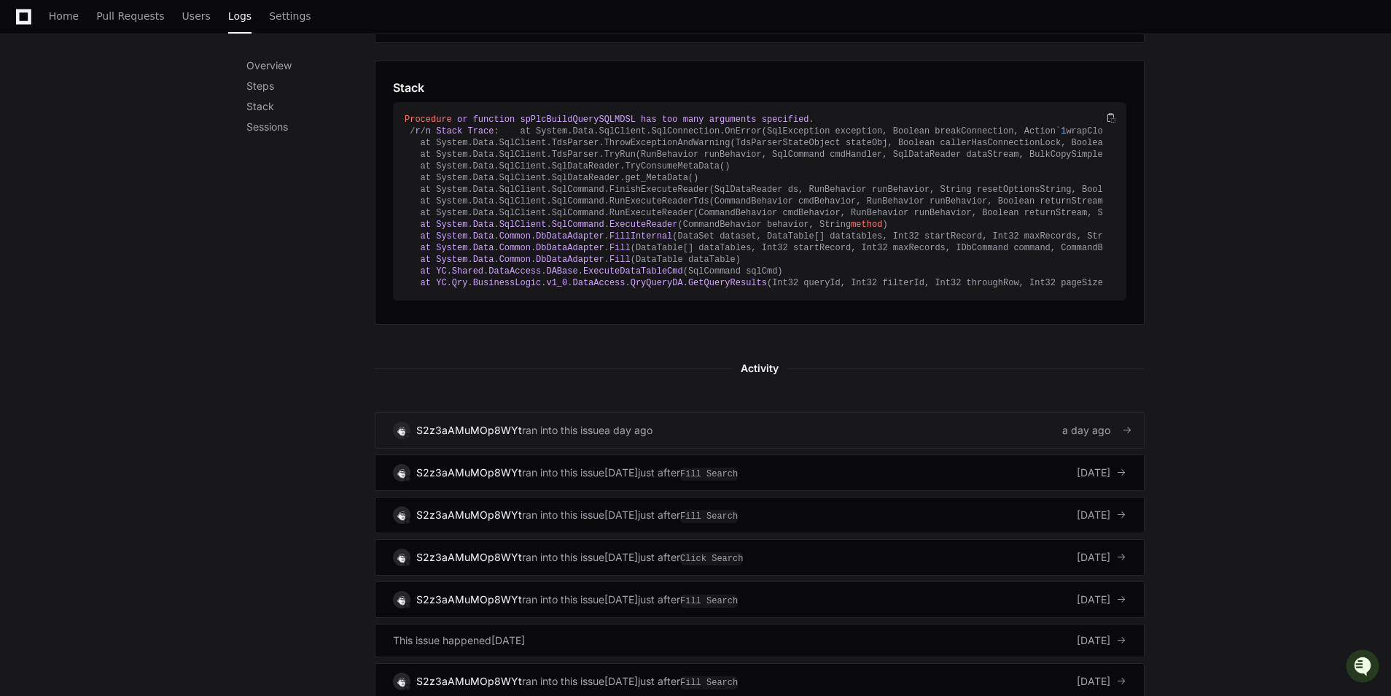
click at [837, 439] on div "S2z3aAMuMOp8WYt ran into this issue a day ago a day ago" at bounding box center [760, 431] width 734 height 18
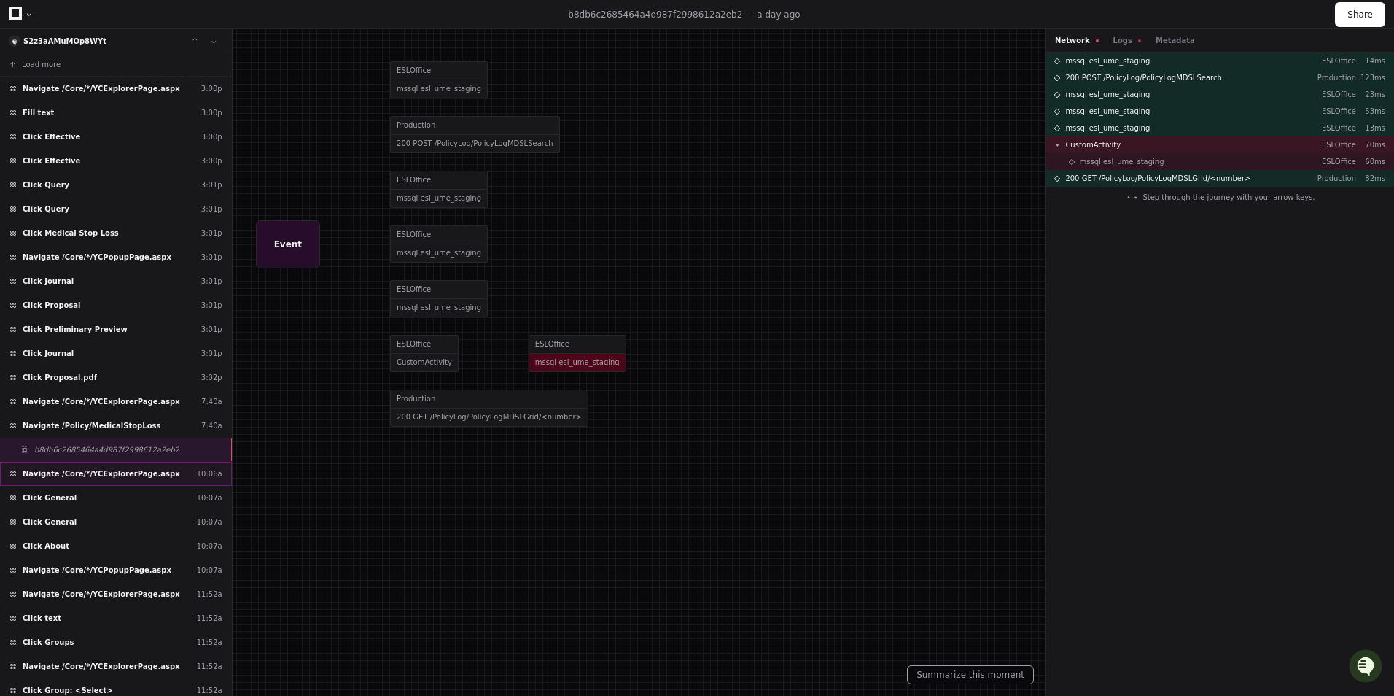
click at [114, 482] on div "Navigate /Core/*/YCExplorerPage.aspx 10:06a" at bounding box center [116, 474] width 232 height 24
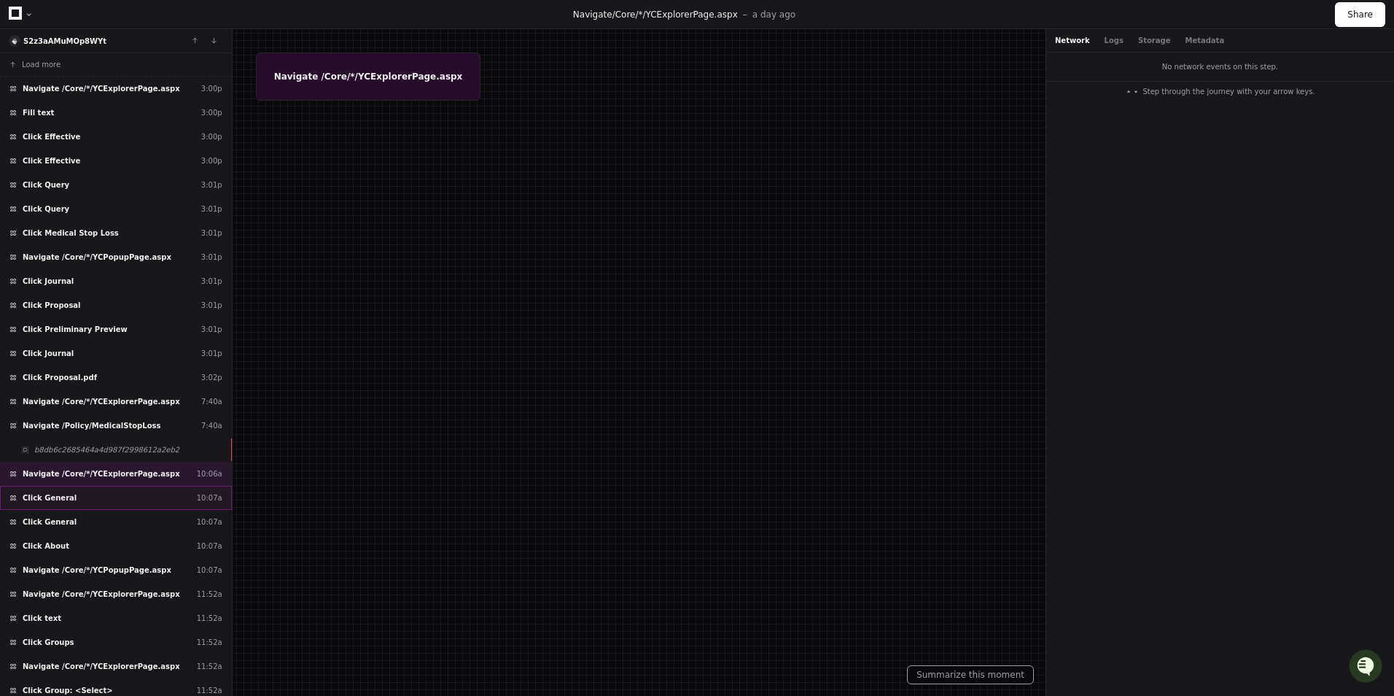
click at [104, 501] on div "Click General 10:07a" at bounding box center [116, 498] width 232 height 24
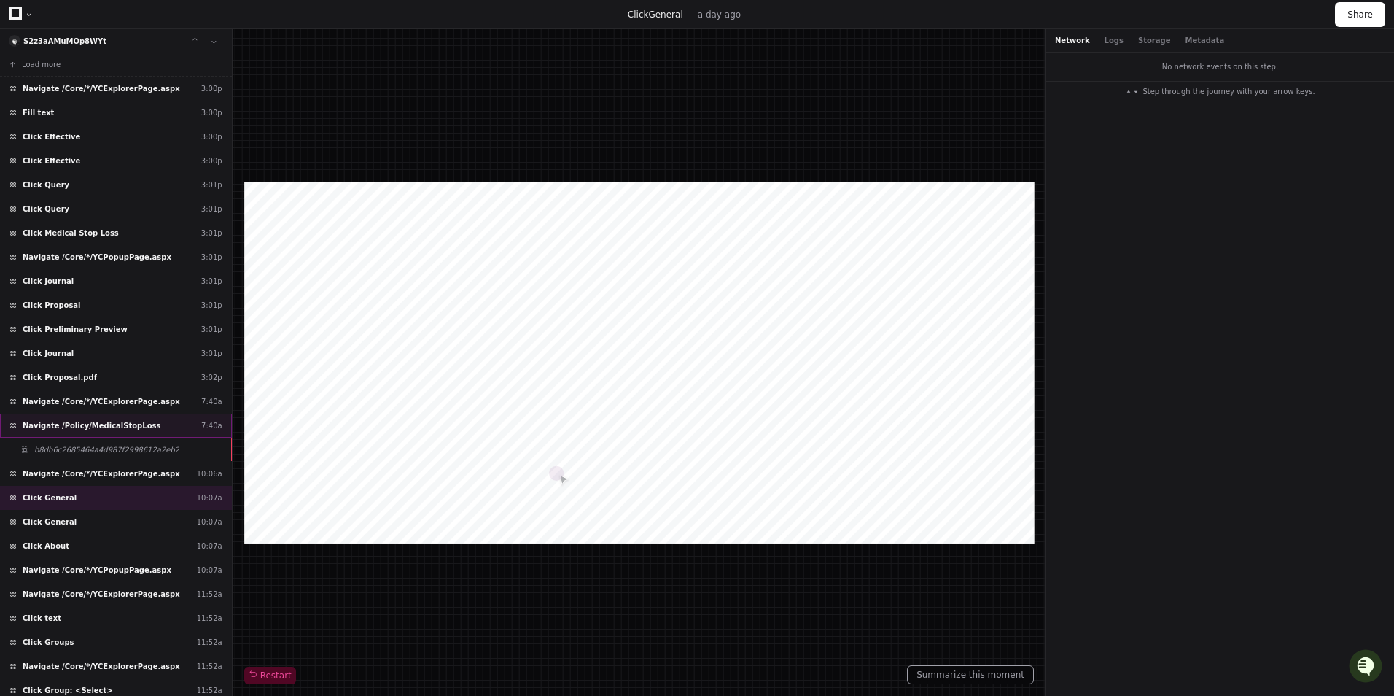
click at [104, 421] on span "Navigate /Policy/MedicalStopLoss" at bounding box center [92, 425] width 138 height 11
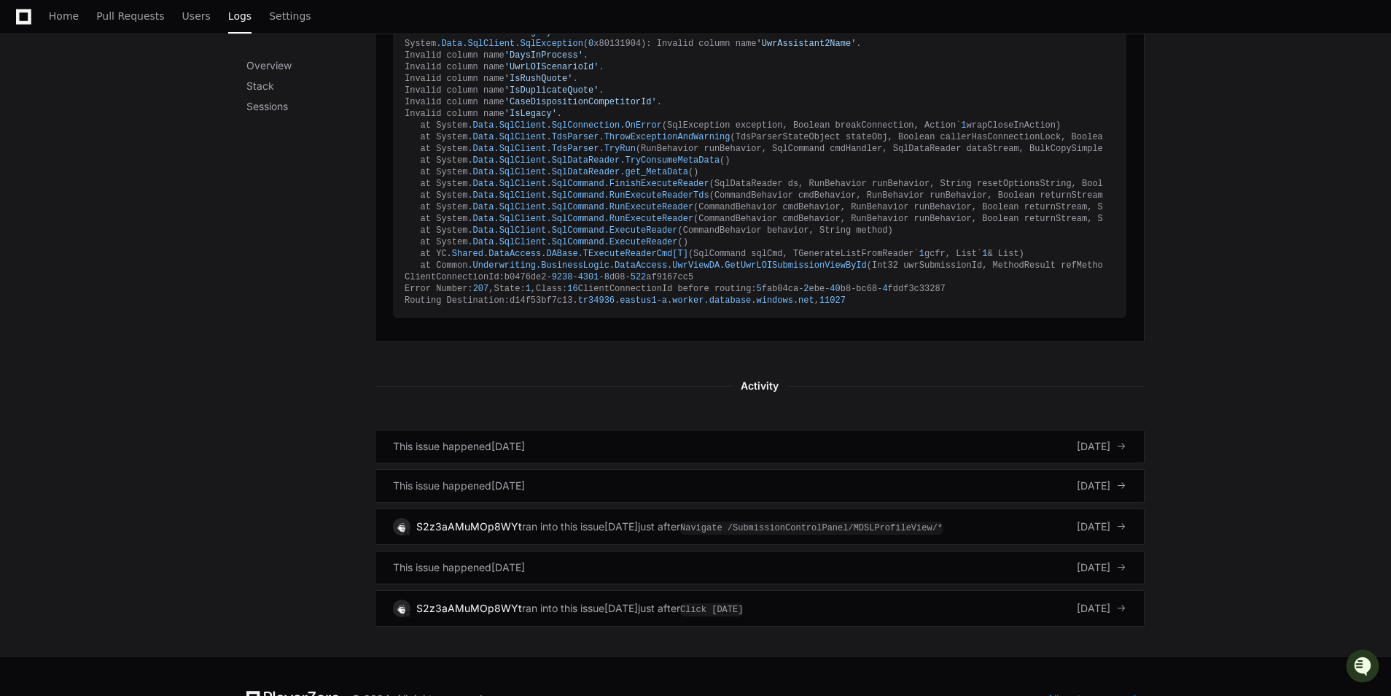
scroll to position [656, 0]
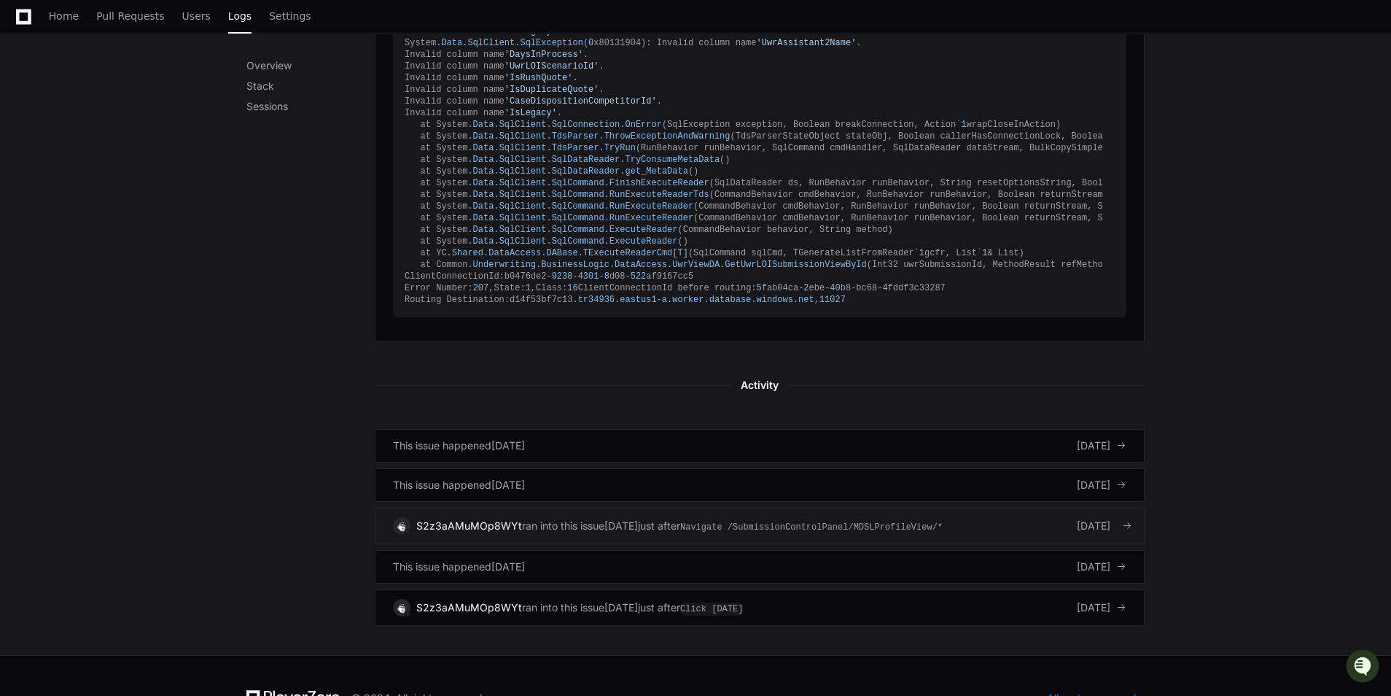
click at [1000, 535] on div "S2z3aAMuMOp8WYt ran into this issue 2 days ago just after Navigate /SubmissionC…" at bounding box center [760, 526] width 734 height 18
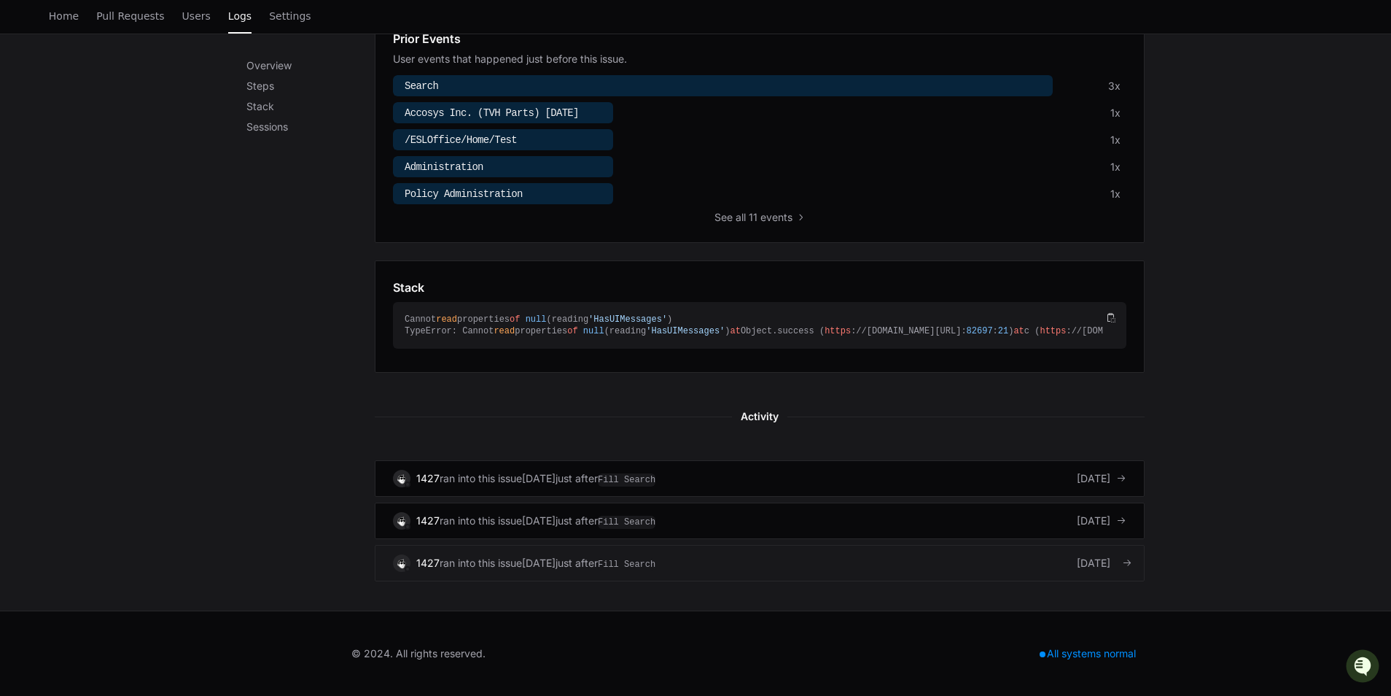
scroll to position [583, 0]
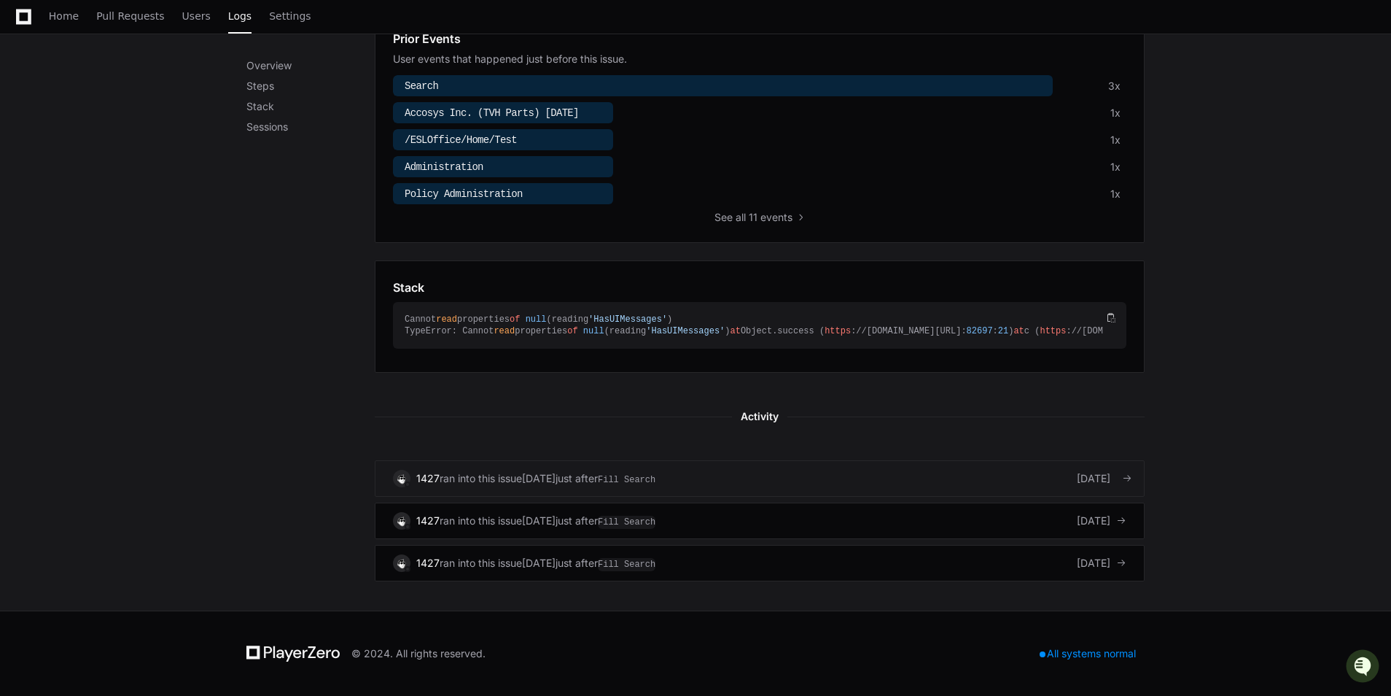
click at [828, 484] on div "1427 ran into this issue [DATE] just after Fill Search [DATE]" at bounding box center [760, 479] width 734 height 18
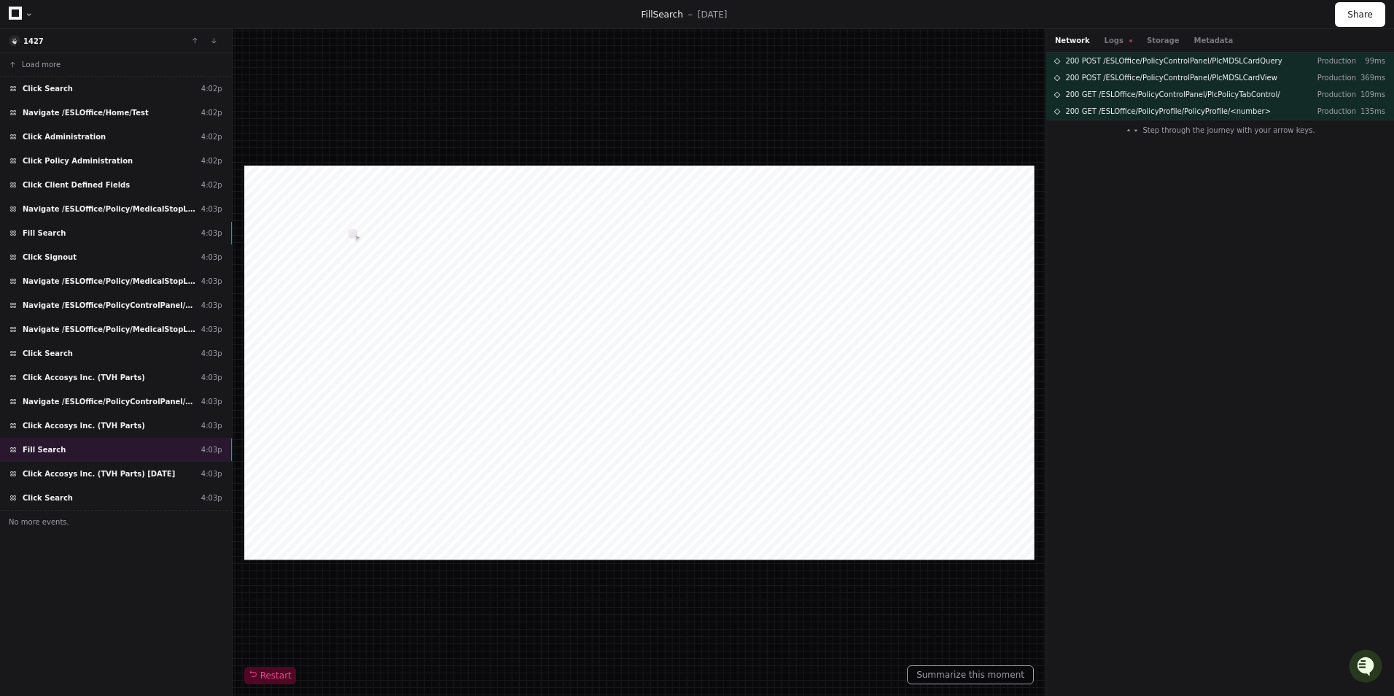
click at [1203, 30] on div "Network Logs Storage Metadata" at bounding box center [1221, 40] width 348 height 23
click at [1202, 38] on button "Metadata" at bounding box center [1213, 40] width 39 height 11
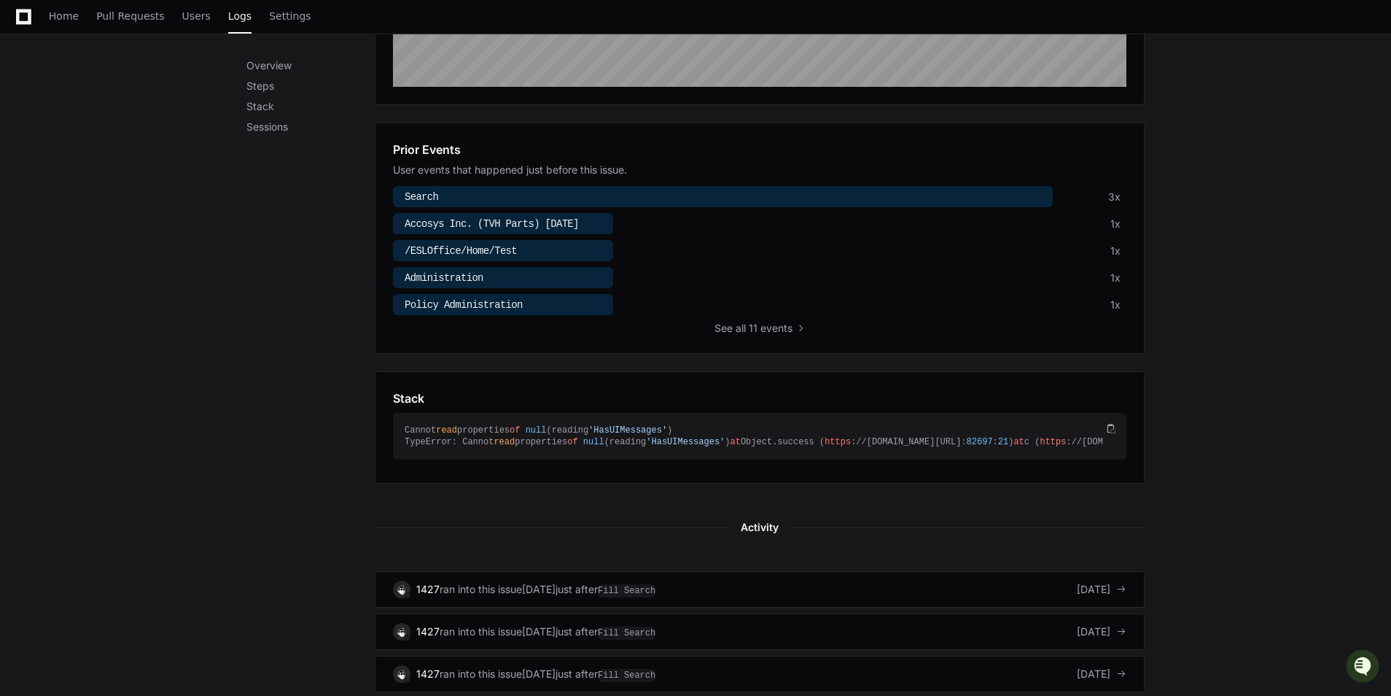
scroll to position [138, 0]
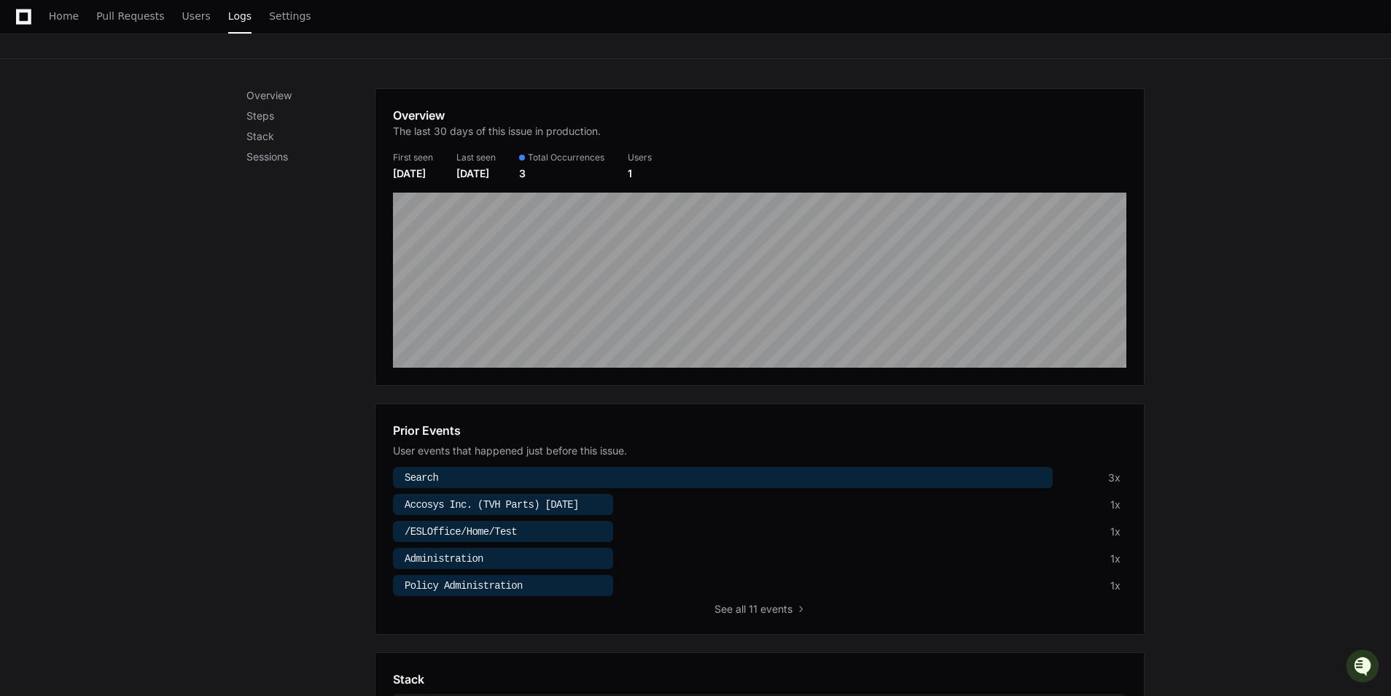
click at [1312, 563] on div "Overview Steps Stack Sessions Overview The last 30 days of this issue in produc…" at bounding box center [695, 530] width 1391 height 943
drag, startPoint x: 1377, startPoint y: 452, endPoint x: 1369, endPoint y: 449, distance: 8.8
click at [1377, 451] on div "Overview Steps Stack Sessions Overview The last 30 days of this issue in produc…" at bounding box center [695, 530] width 1391 height 943
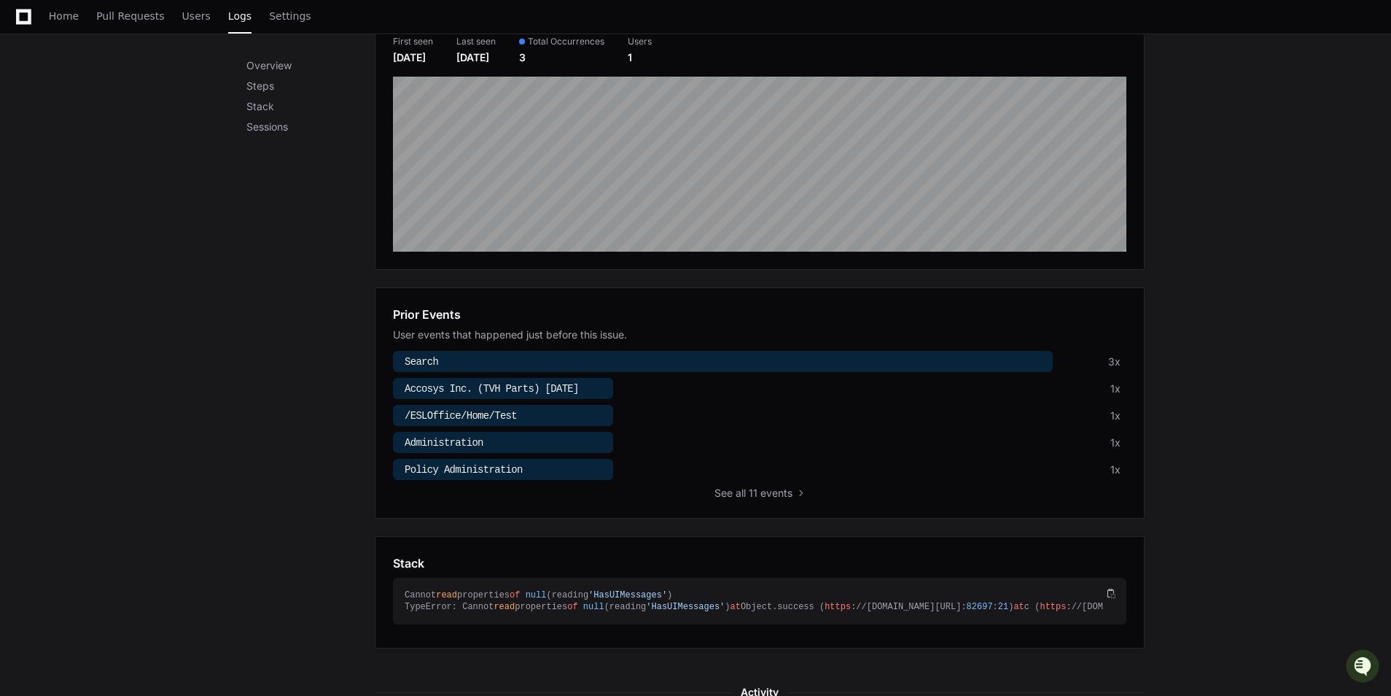
scroll to position [430, 0]
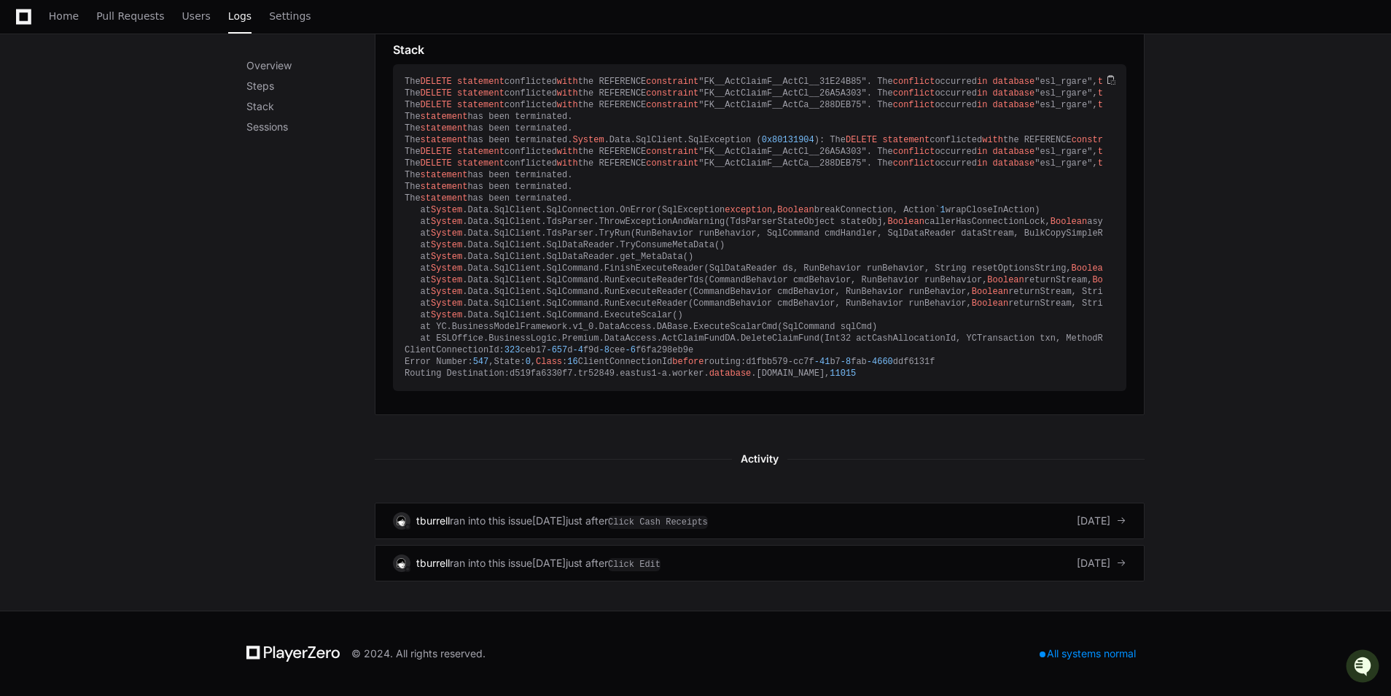
scroll to position [791, 0]
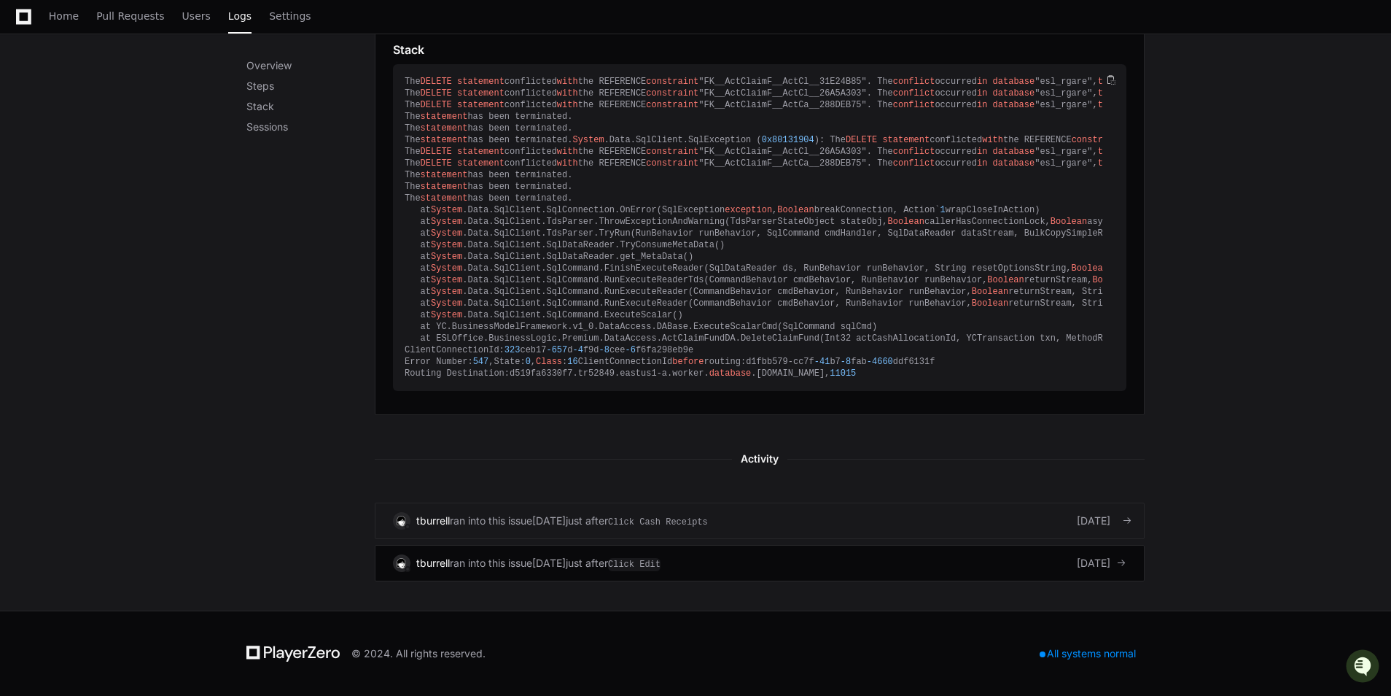
click at [859, 523] on div "tburrell ran into this issue [DATE] just after Click Cash Receipts [DATE]" at bounding box center [760, 521] width 734 height 18
